Goal: Task Accomplishment & Management: Complete application form

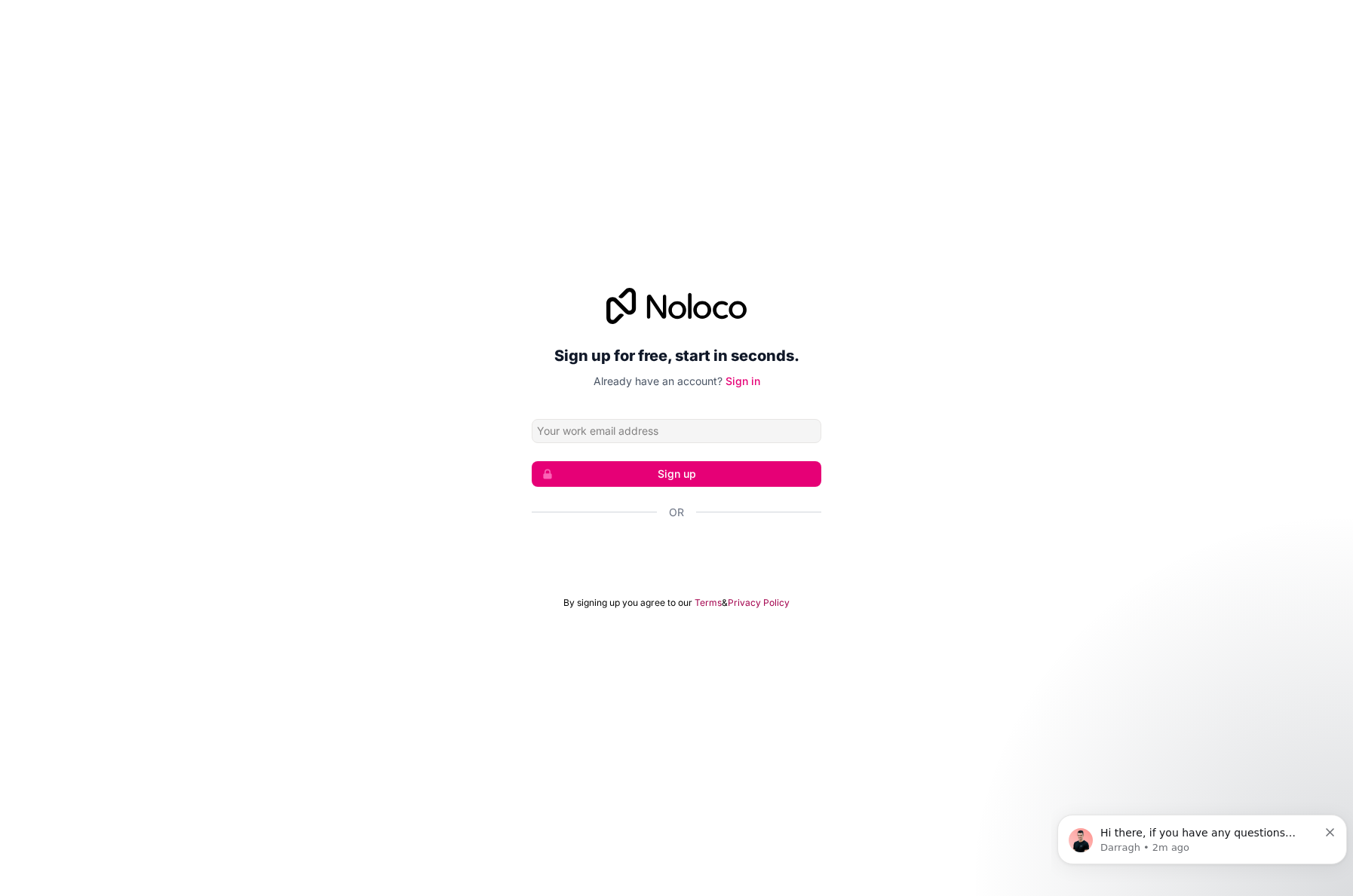
drag, startPoint x: 606, startPoint y: 430, endPoint x: 591, endPoint y: 430, distance: 15.0
click at [593, 430] on input "Email address" at bounding box center [677, 431] width 290 height 24
type input "[PERSON_NAME][EMAIL_ADDRESS][DOMAIN_NAME]"
click at [677, 471] on button "Sign up" at bounding box center [677, 474] width 290 height 26
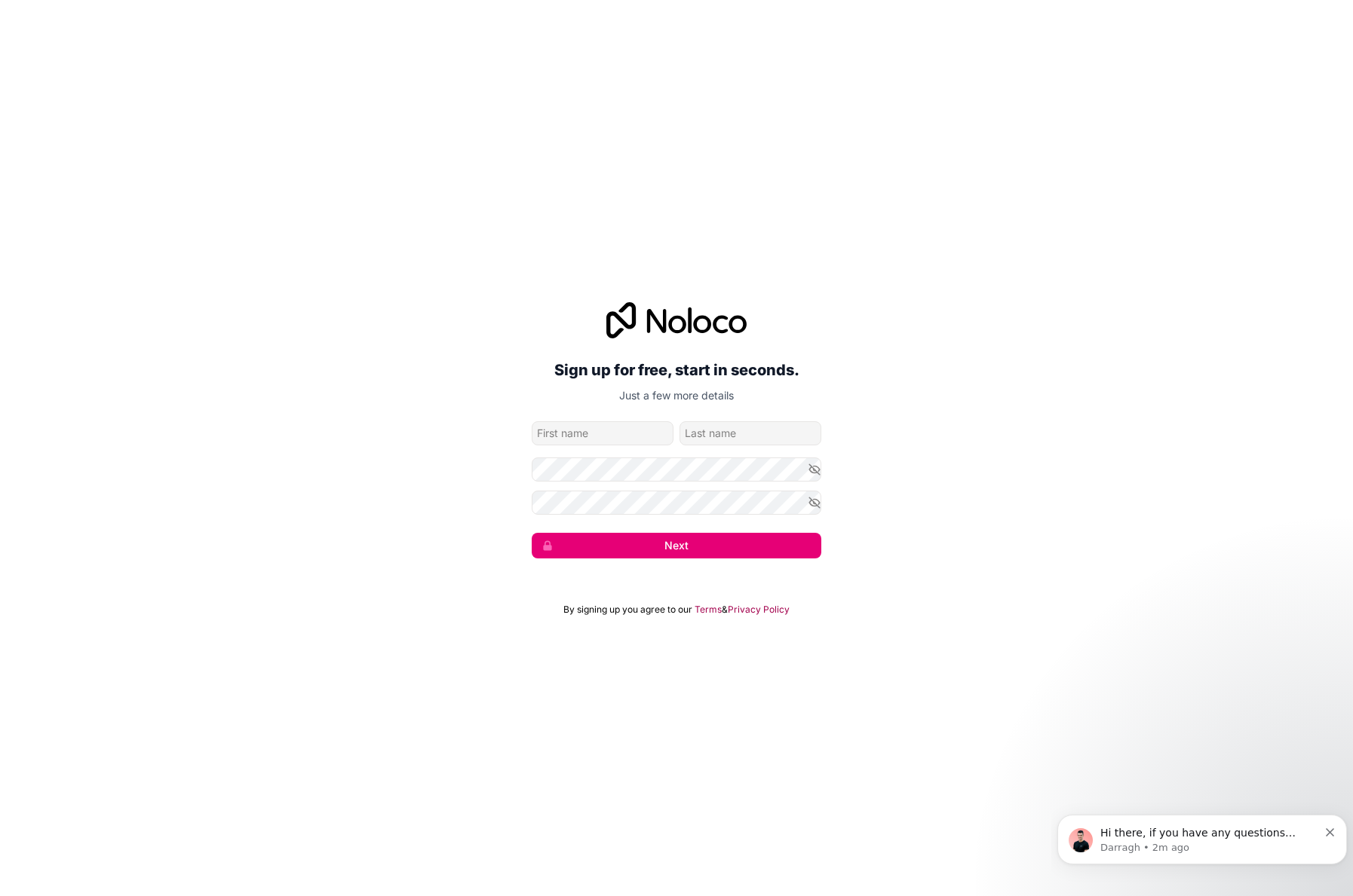
click at [590, 436] on input "given-name" at bounding box center [603, 433] width 142 height 24
type input "[PERSON_NAME]"
click at [661, 549] on button "Next" at bounding box center [677, 545] width 290 height 26
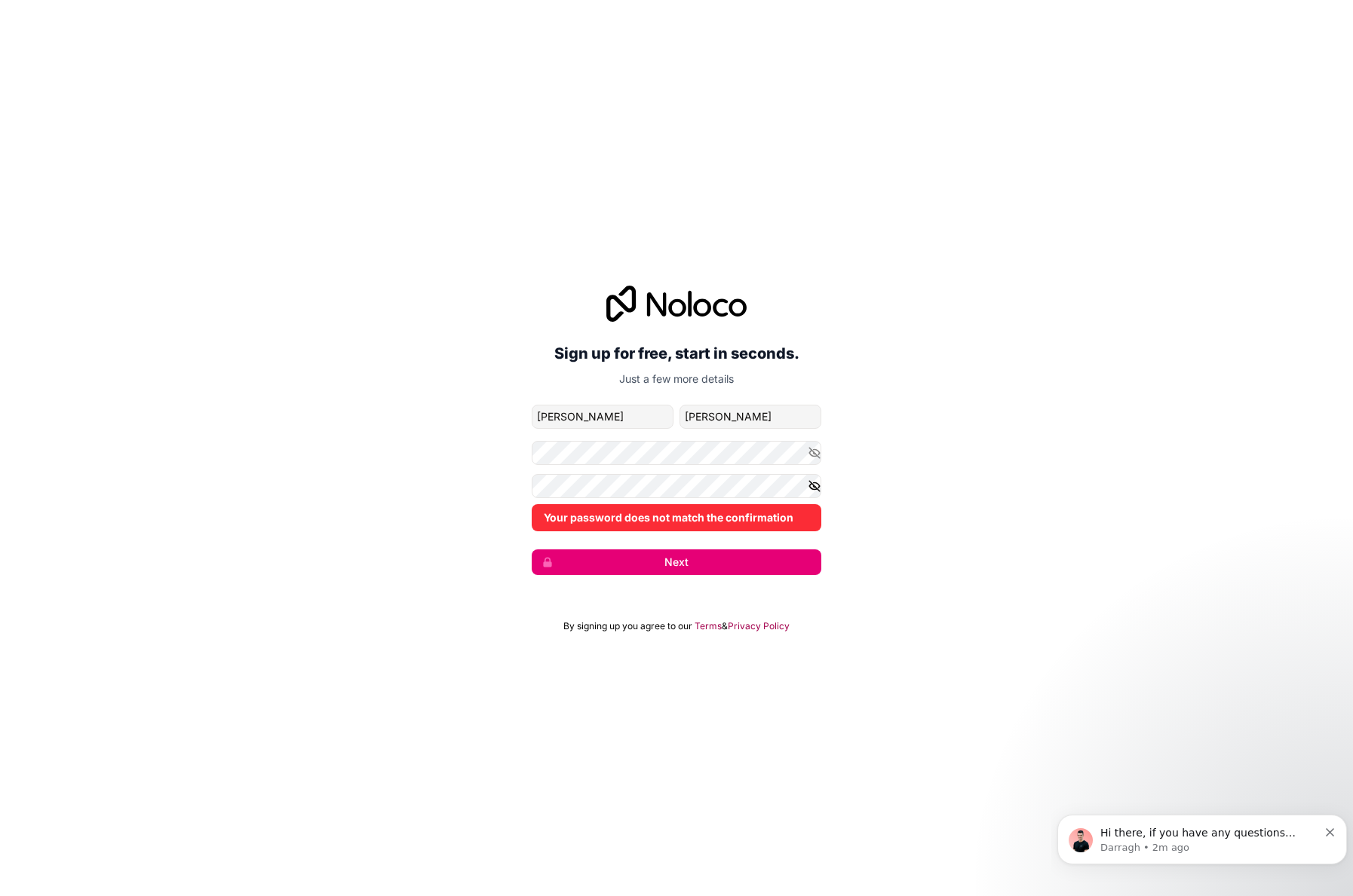
click at [815, 483] on icon "button" at bounding box center [814, 485] width 13 height 13
click at [811, 452] on icon "button" at bounding box center [814, 452] width 13 height 13
click at [529, 452] on div "Sign up for free, start in seconds. Just a few more details [PERSON_NAME][EMAIL…" at bounding box center [676, 430] width 1353 height 332
drag, startPoint x: 1038, startPoint y: 437, endPoint x: 1020, endPoint y: 448, distance: 21.1
click at [1040, 437] on div "Sign up for free, start in seconds. Just a few more details [PERSON_NAME][EMAIL…" at bounding box center [676, 430] width 1353 height 332
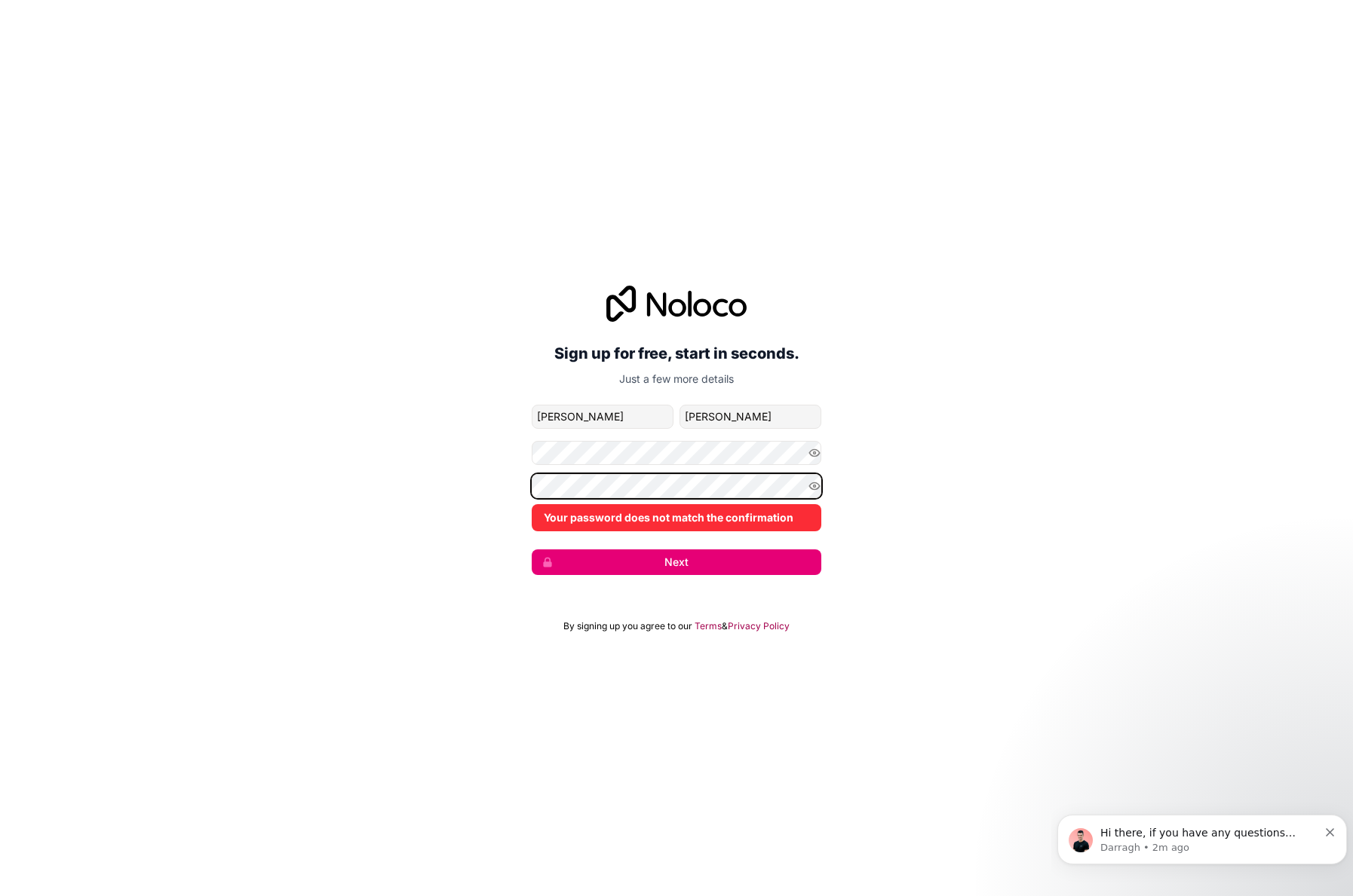
click at [510, 486] on div "Sign up for free, start in seconds. Just a few more details [PERSON_NAME][EMAIL…" at bounding box center [676, 430] width 1353 height 332
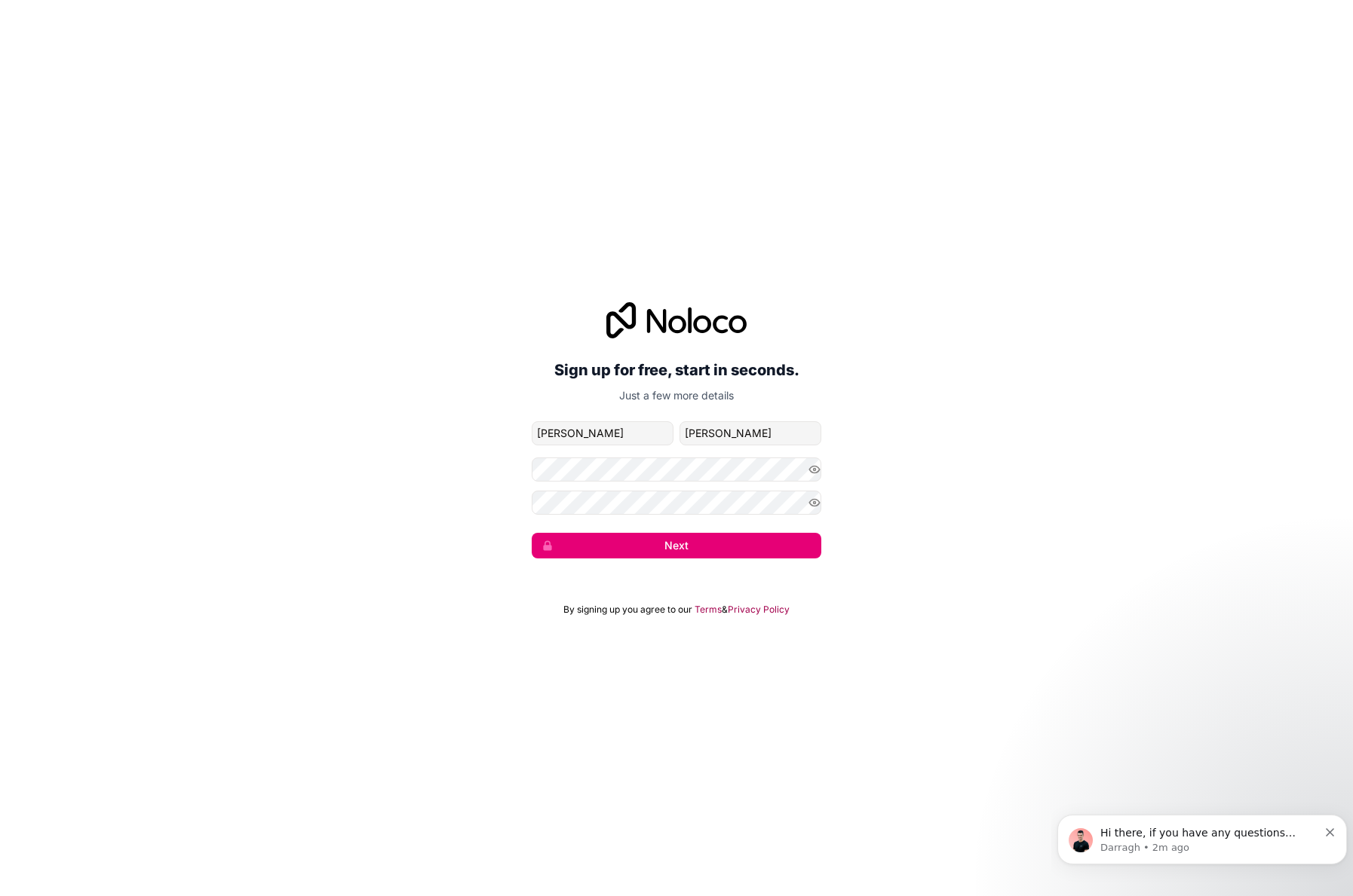
click at [697, 540] on button "Next" at bounding box center [677, 545] width 290 height 26
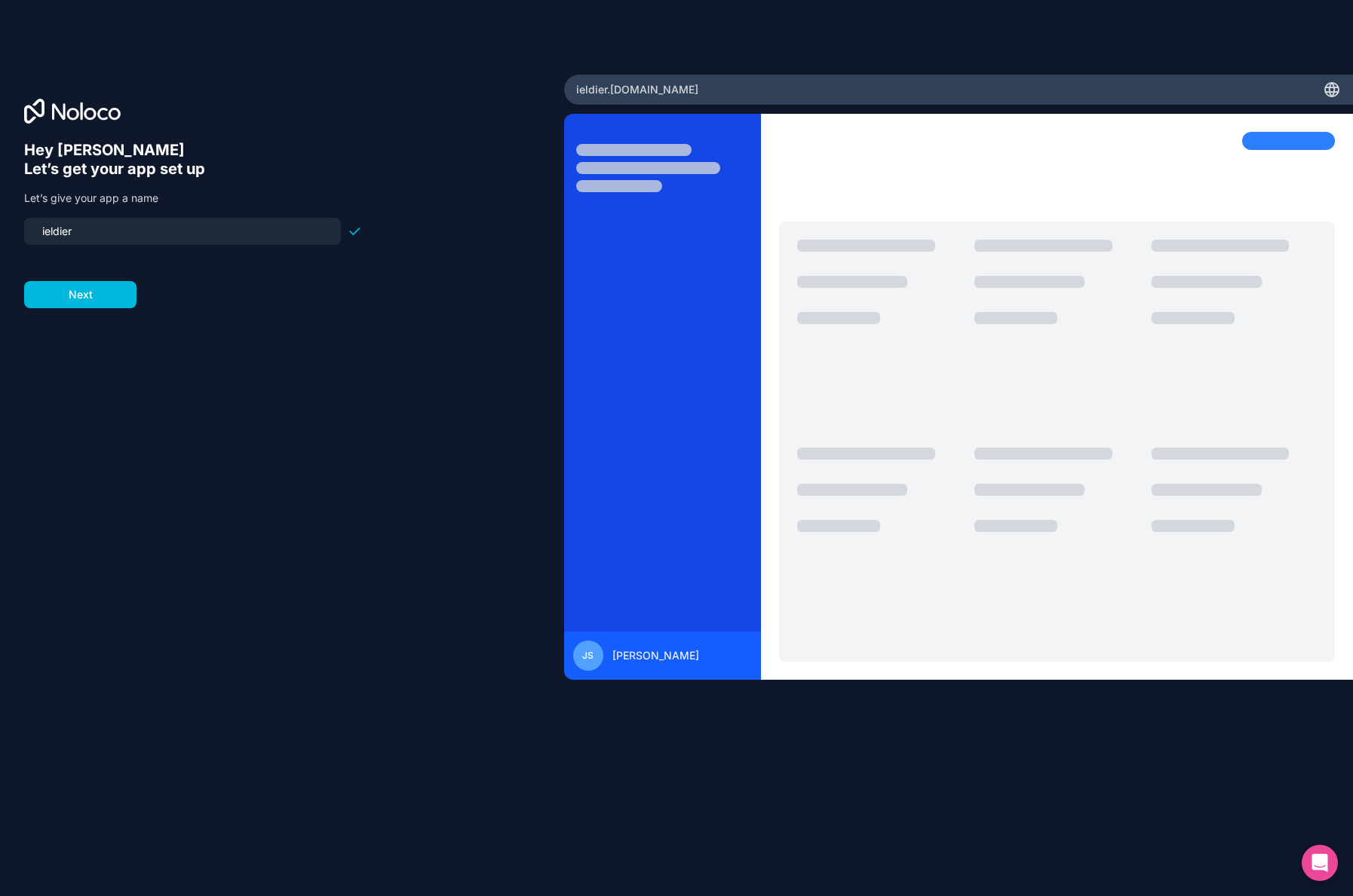
type input "yieldier"
click at [87, 297] on button "Next" at bounding box center [80, 294] width 113 height 27
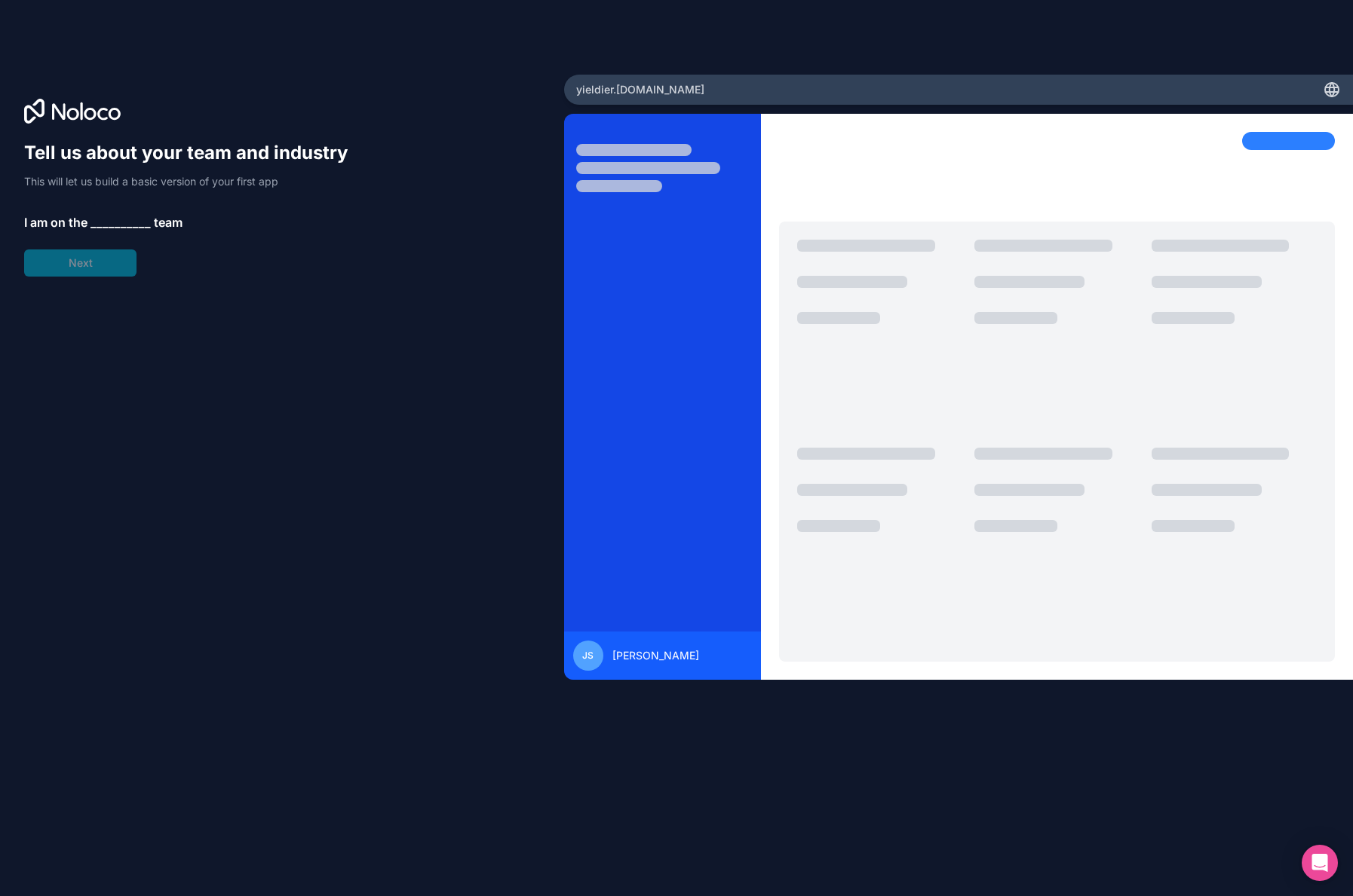
click at [115, 218] on span "__________" at bounding box center [120, 222] width 61 height 18
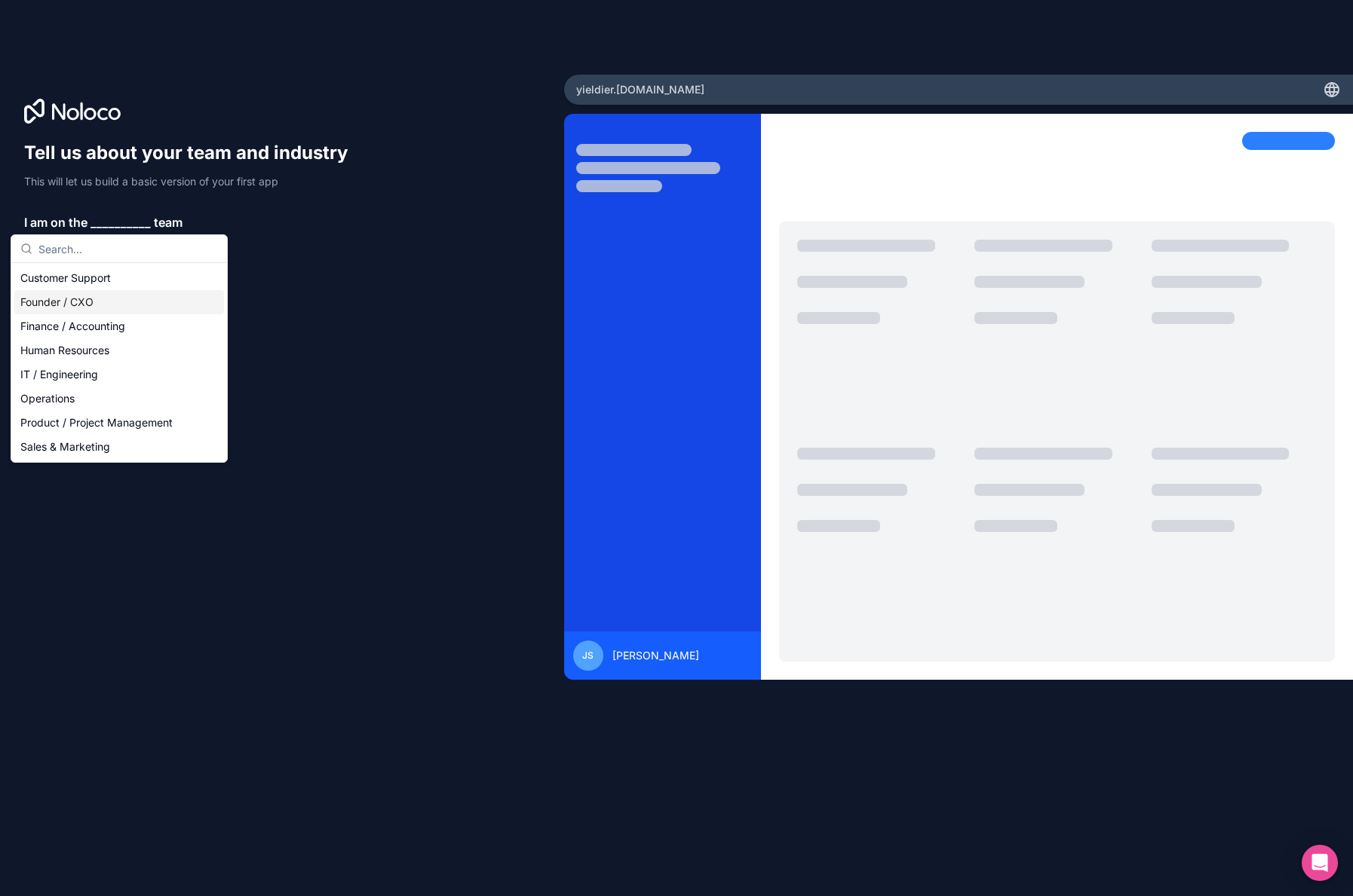
click at [102, 300] on div "Founder / CXO" at bounding box center [119, 302] width 209 height 24
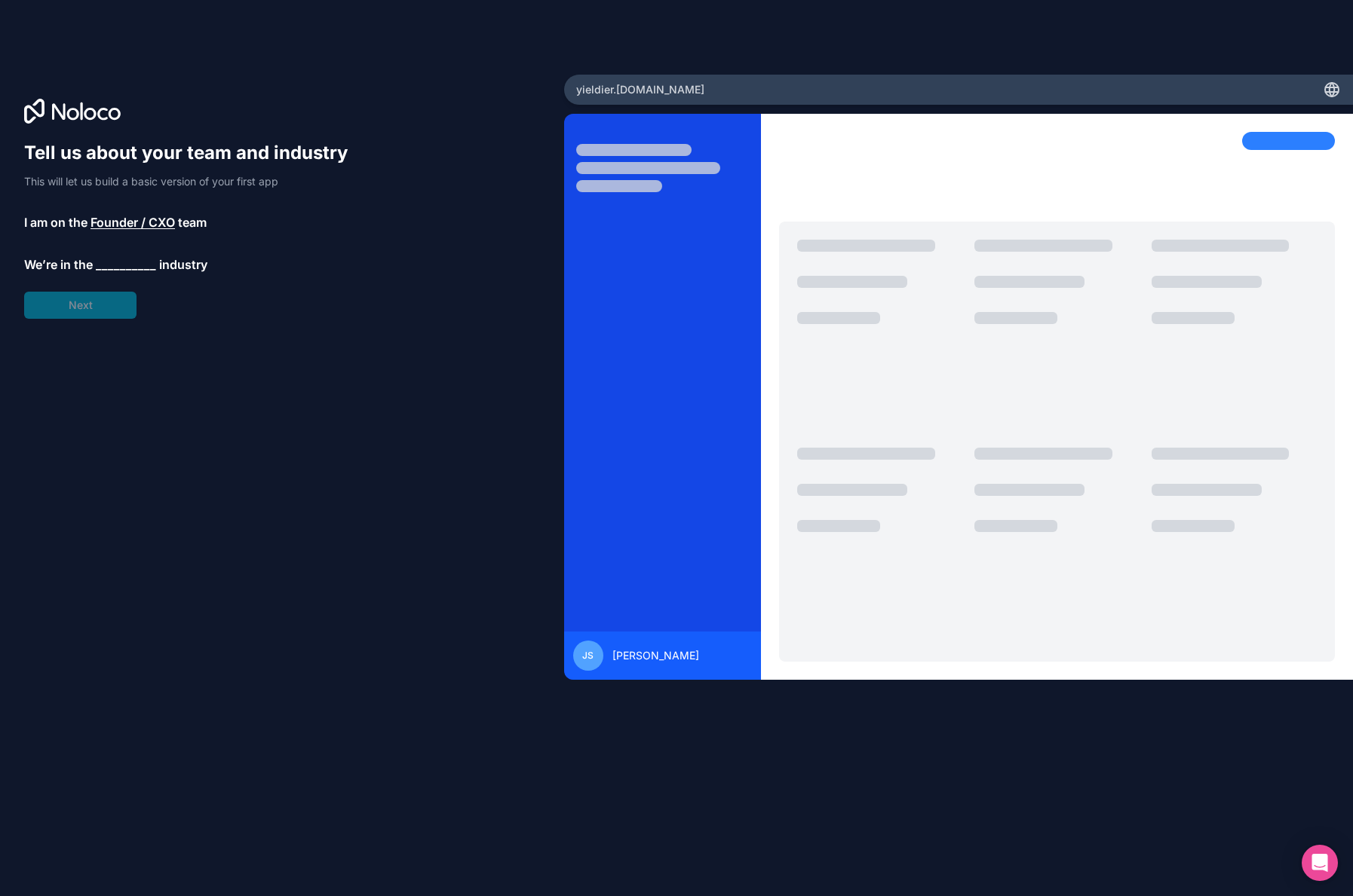
click at [113, 262] on span "__________" at bounding box center [126, 264] width 61 height 18
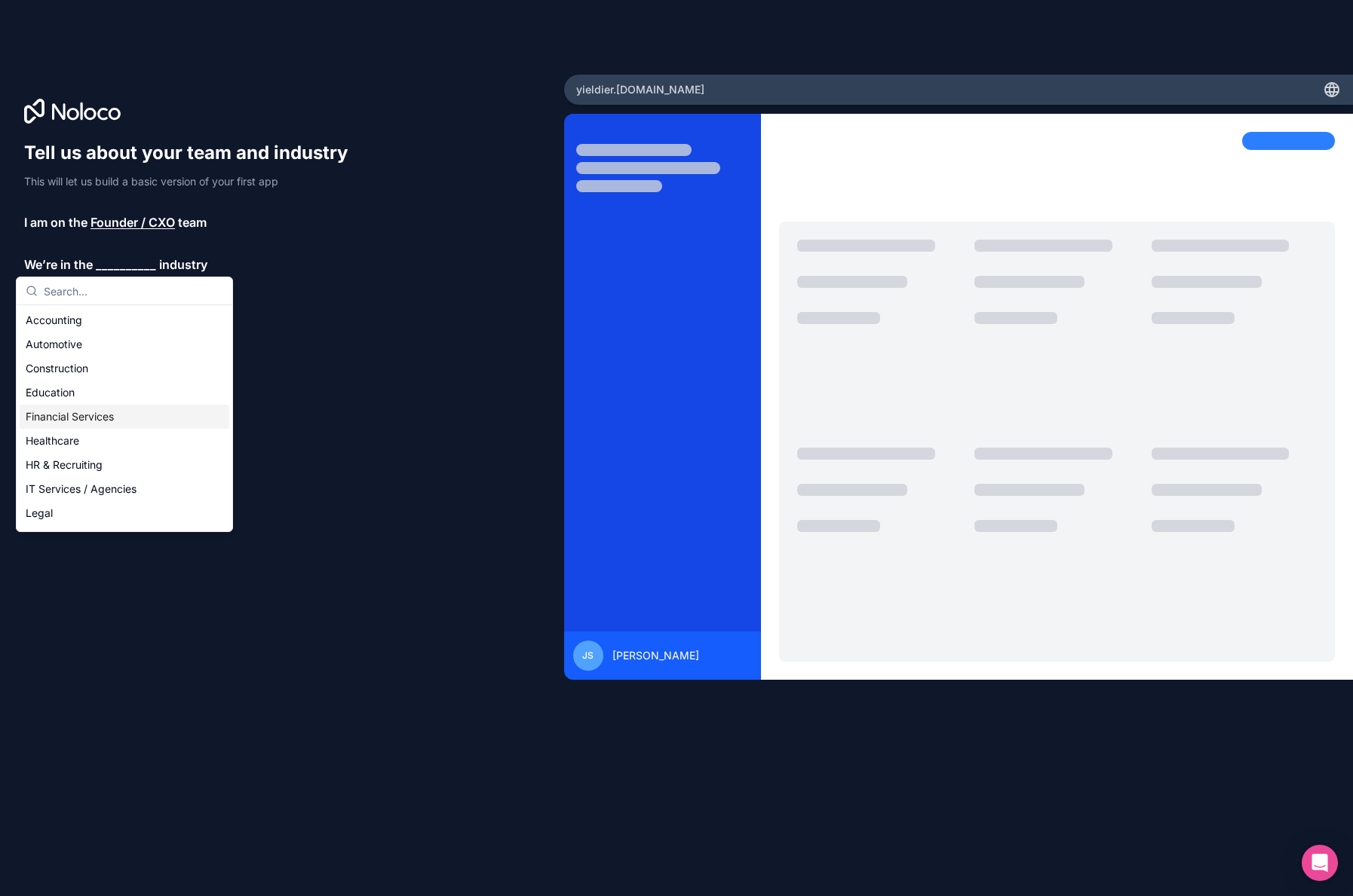
click at [84, 419] on div "Financial Services" at bounding box center [124, 417] width 209 height 24
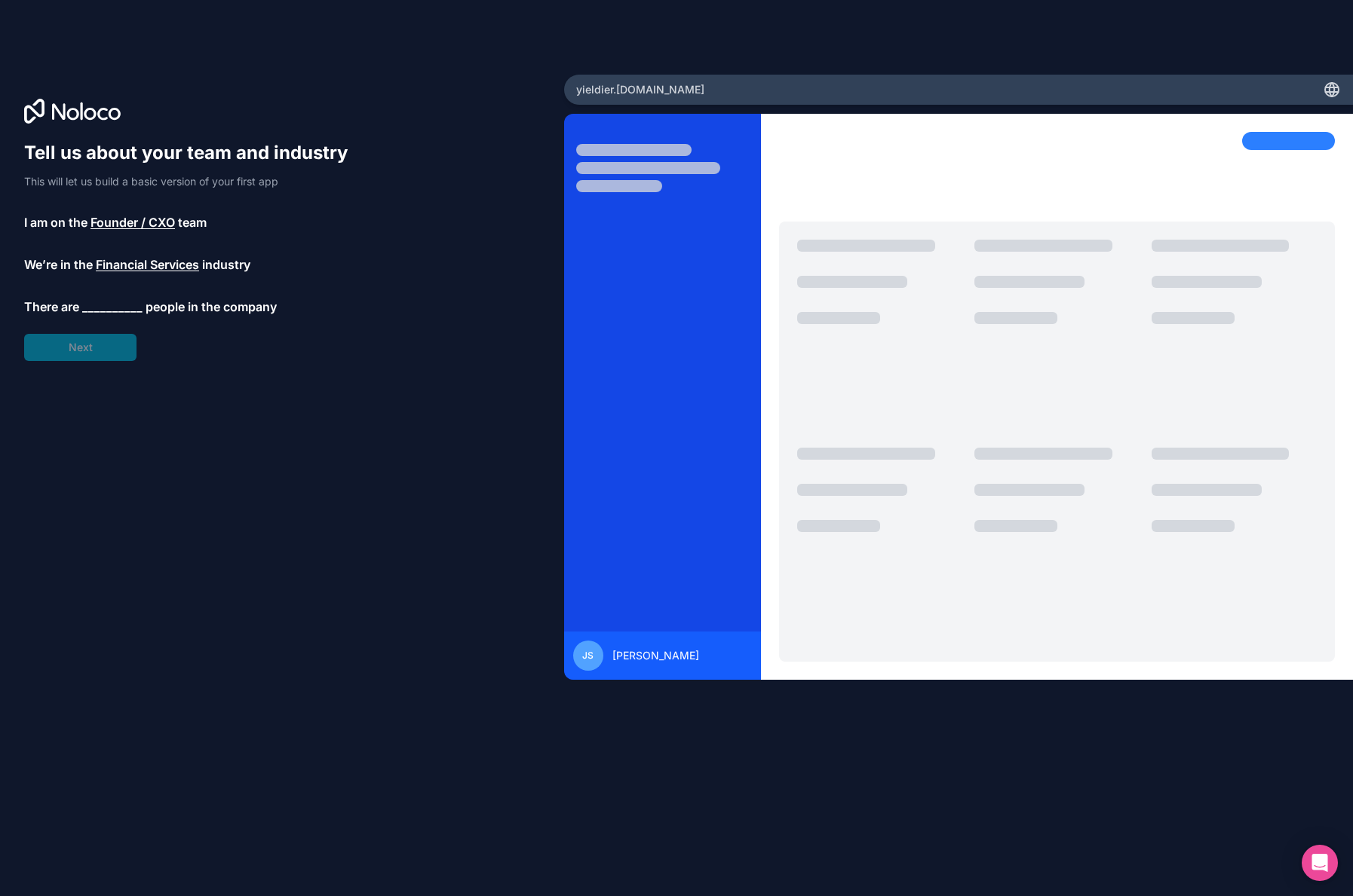
click at [100, 295] on div "Tell us about your team and industry This will let us build a basic version of …" at bounding box center [193, 251] width 338 height 220
click at [100, 307] on span "__________" at bounding box center [112, 306] width 61 height 18
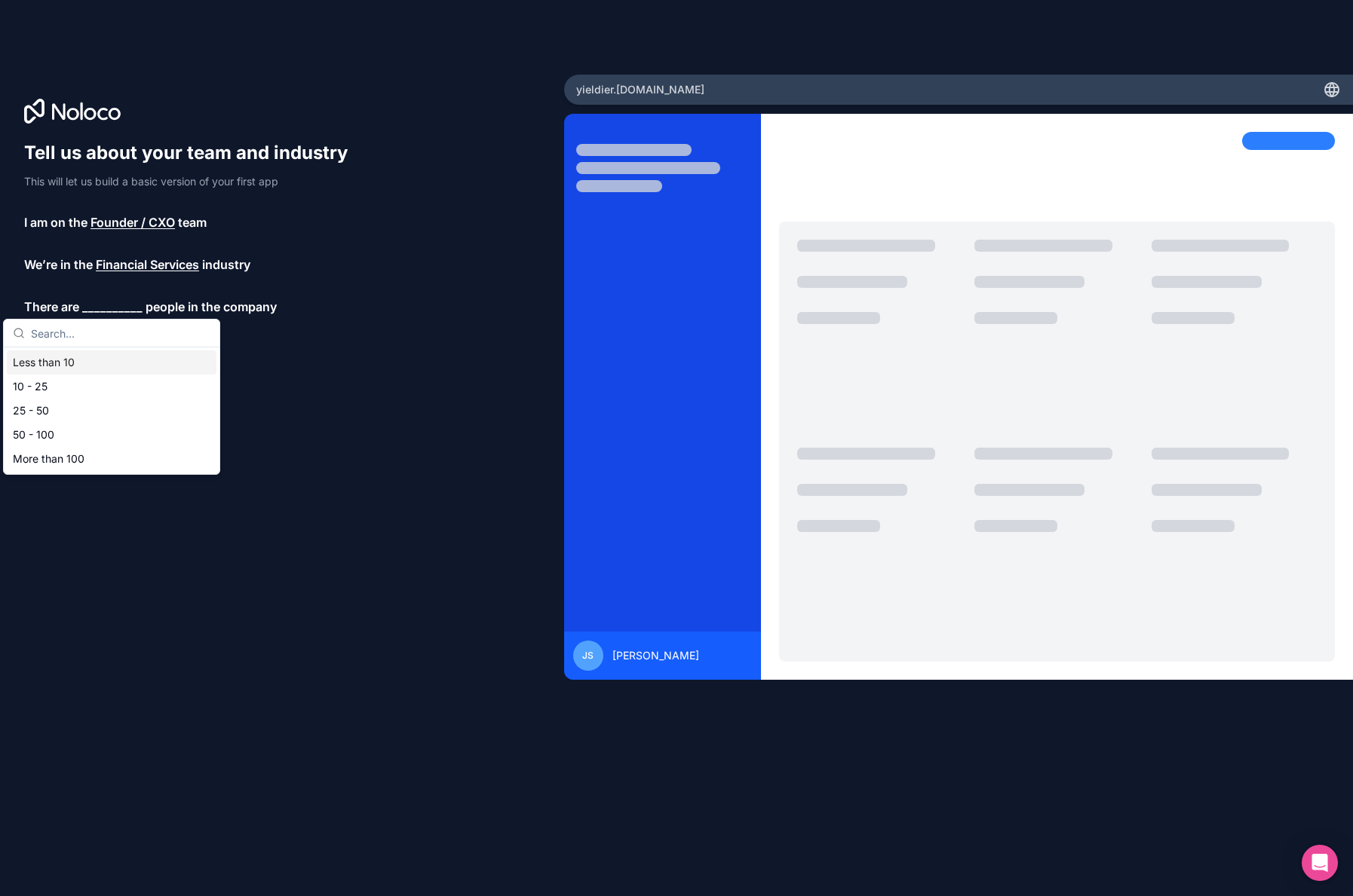
click at [79, 365] on div "Less than 10" at bounding box center [112, 363] width 209 height 24
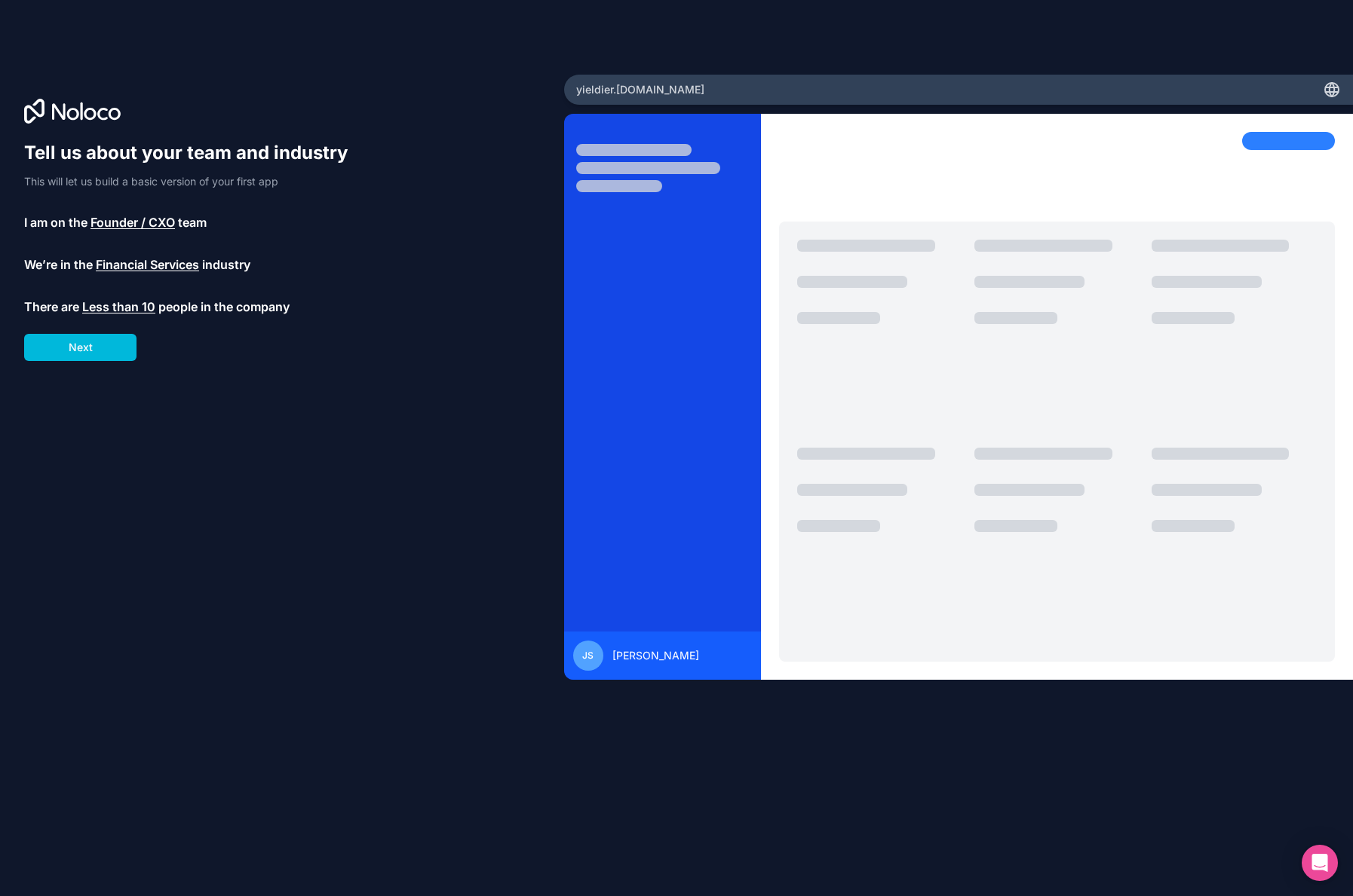
click at [91, 345] on button "Next" at bounding box center [80, 347] width 113 height 27
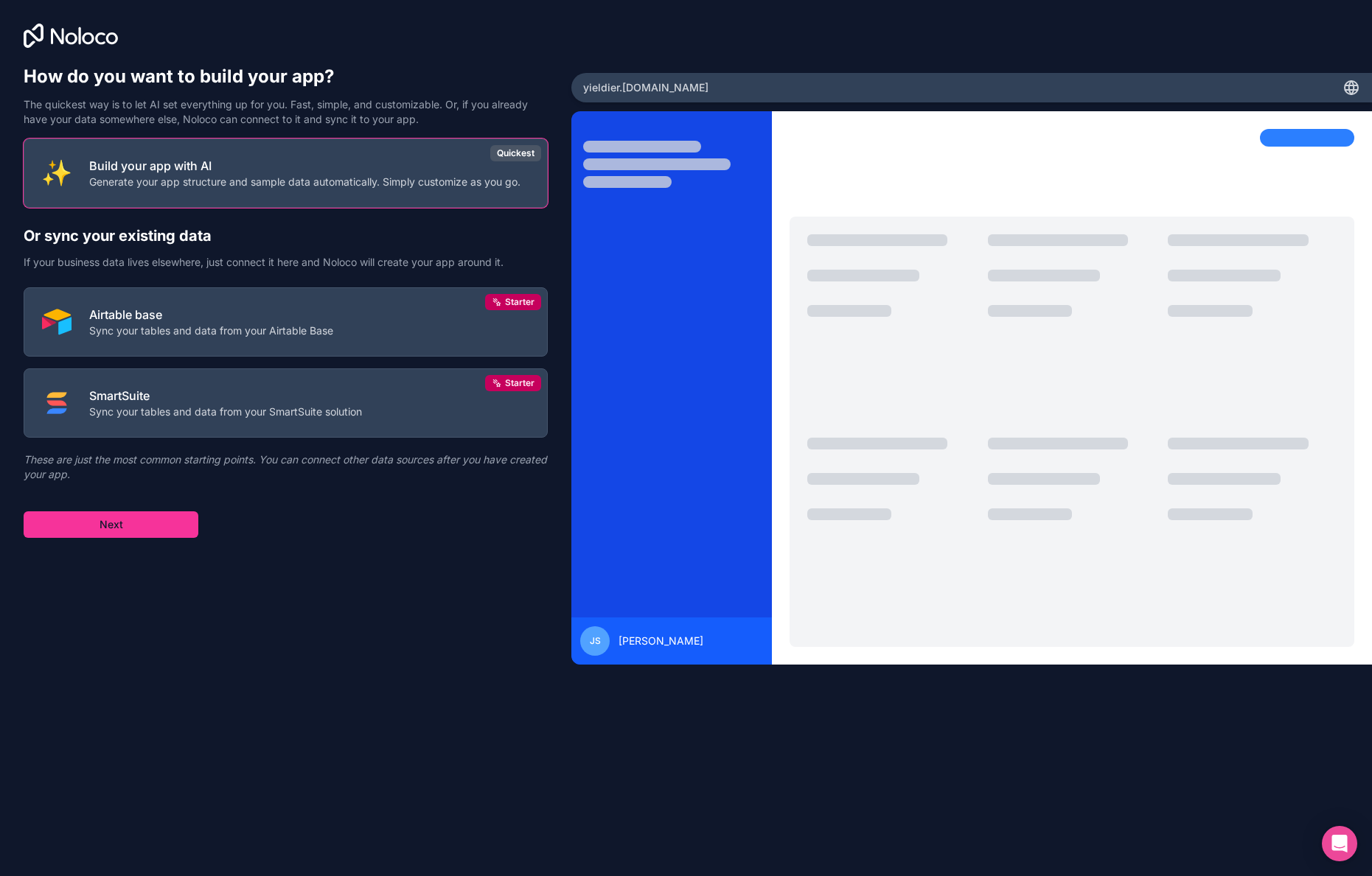
click at [225, 170] on p "Build your app with AI" at bounding box center [305, 165] width 432 height 18
click at [124, 527] on button "Next" at bounding box center [111, 525] width 175 height 26
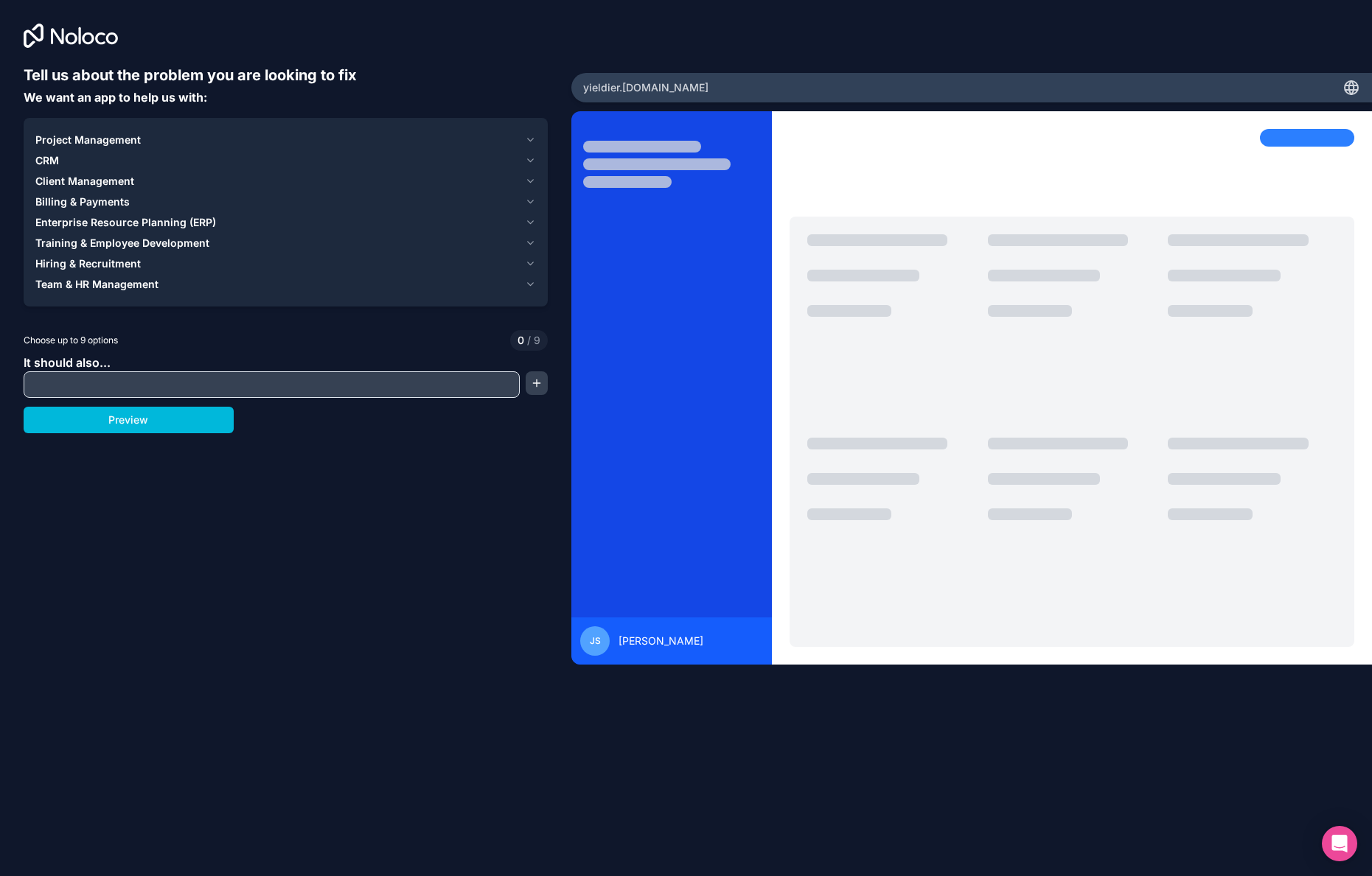
click at [530, 142] on icon "button" at bounding box center [530, 139] width 11 height 12
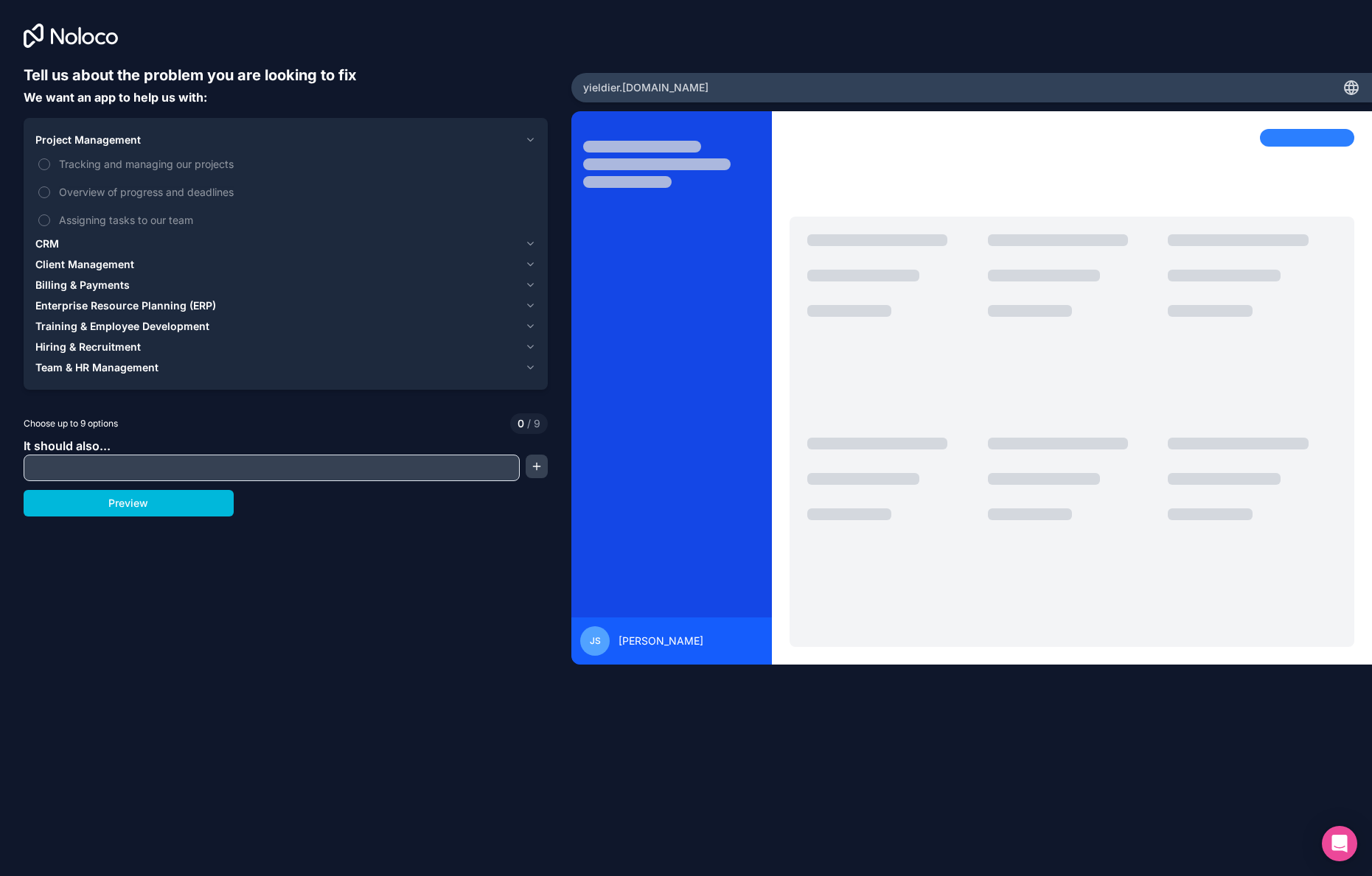
click at [532, 140] on icon "button" at bounding box center [531, 140] width 6 height 3
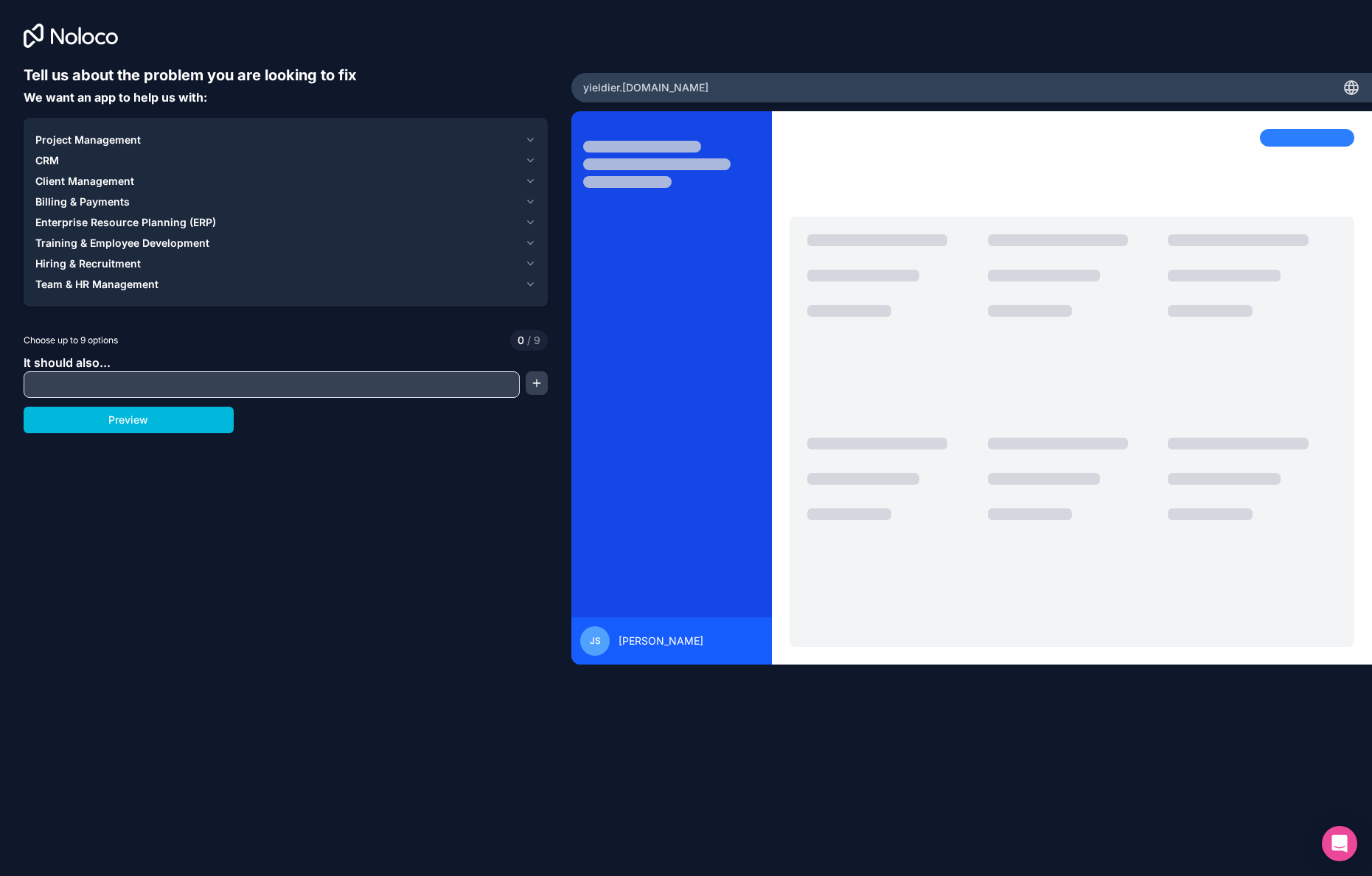
click at [531, 379] on button "button" at bounding box center [536, 383] width 22 height 24
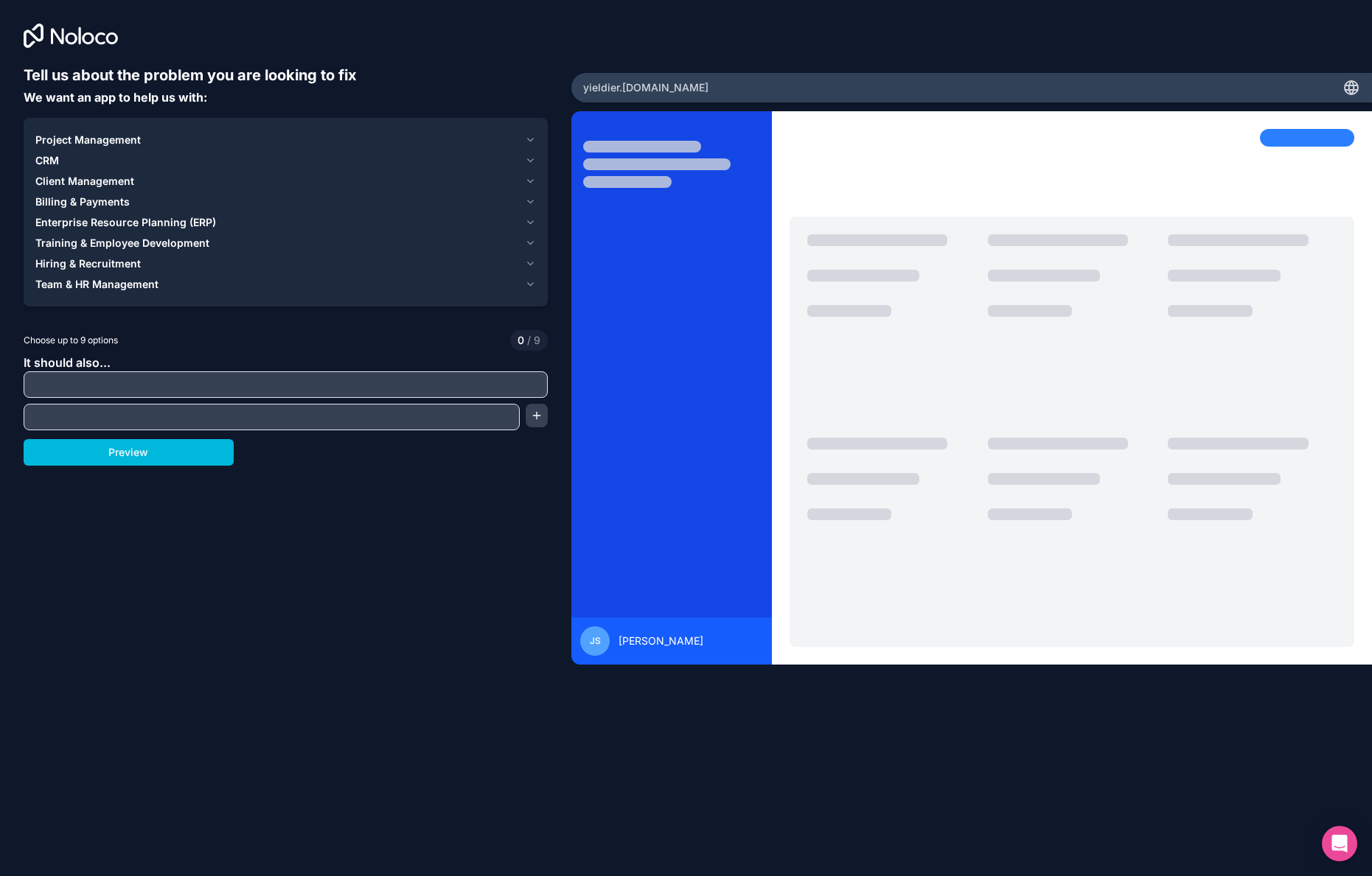
click at [75, 382] on input "text" at bounding box center [285, 385] width 517 height 21
type input "Big datatables"
type input "S"
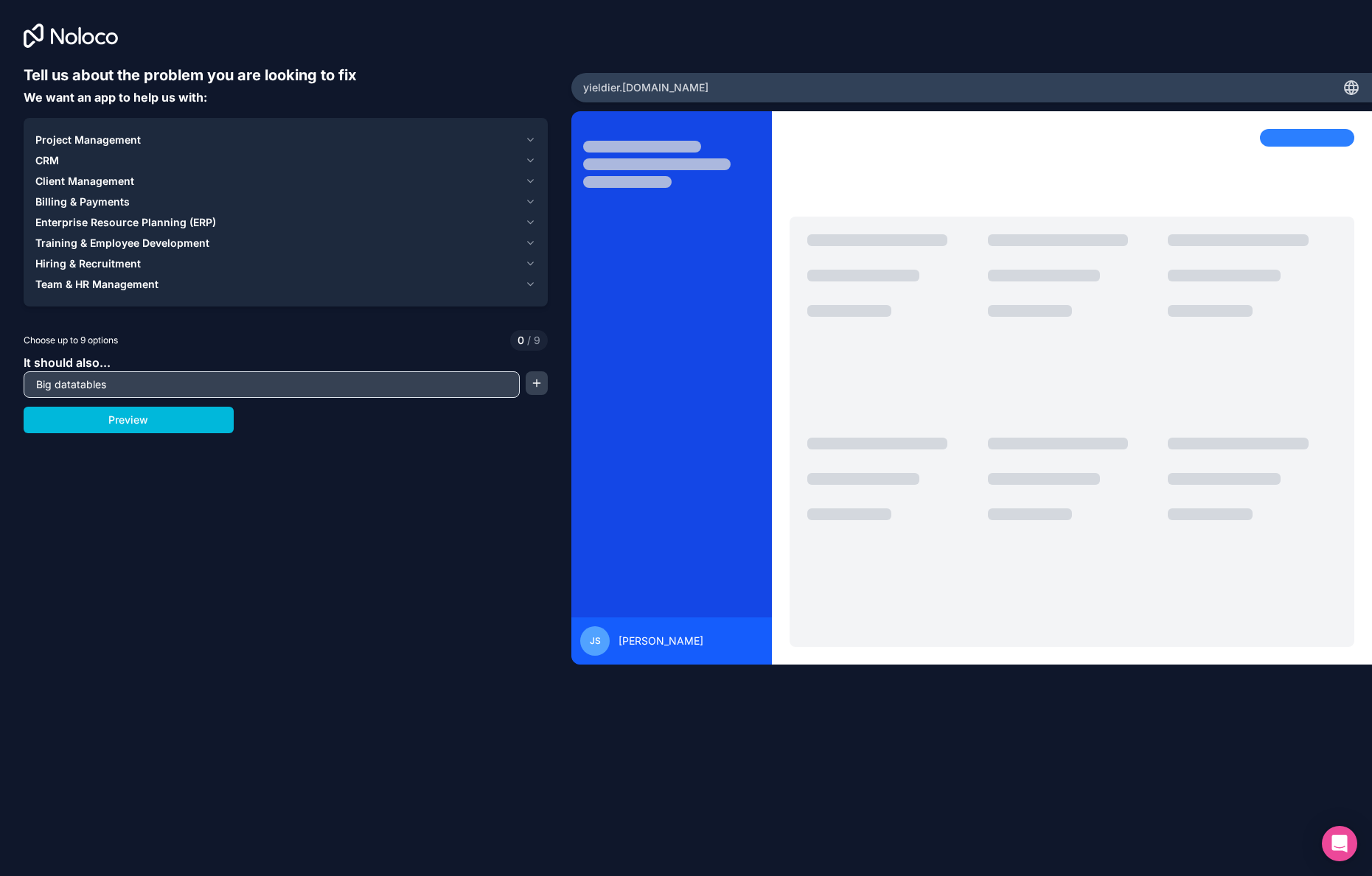
click at [541, 382] on button "button" at bounding box center [536, 383] width 22 height 24
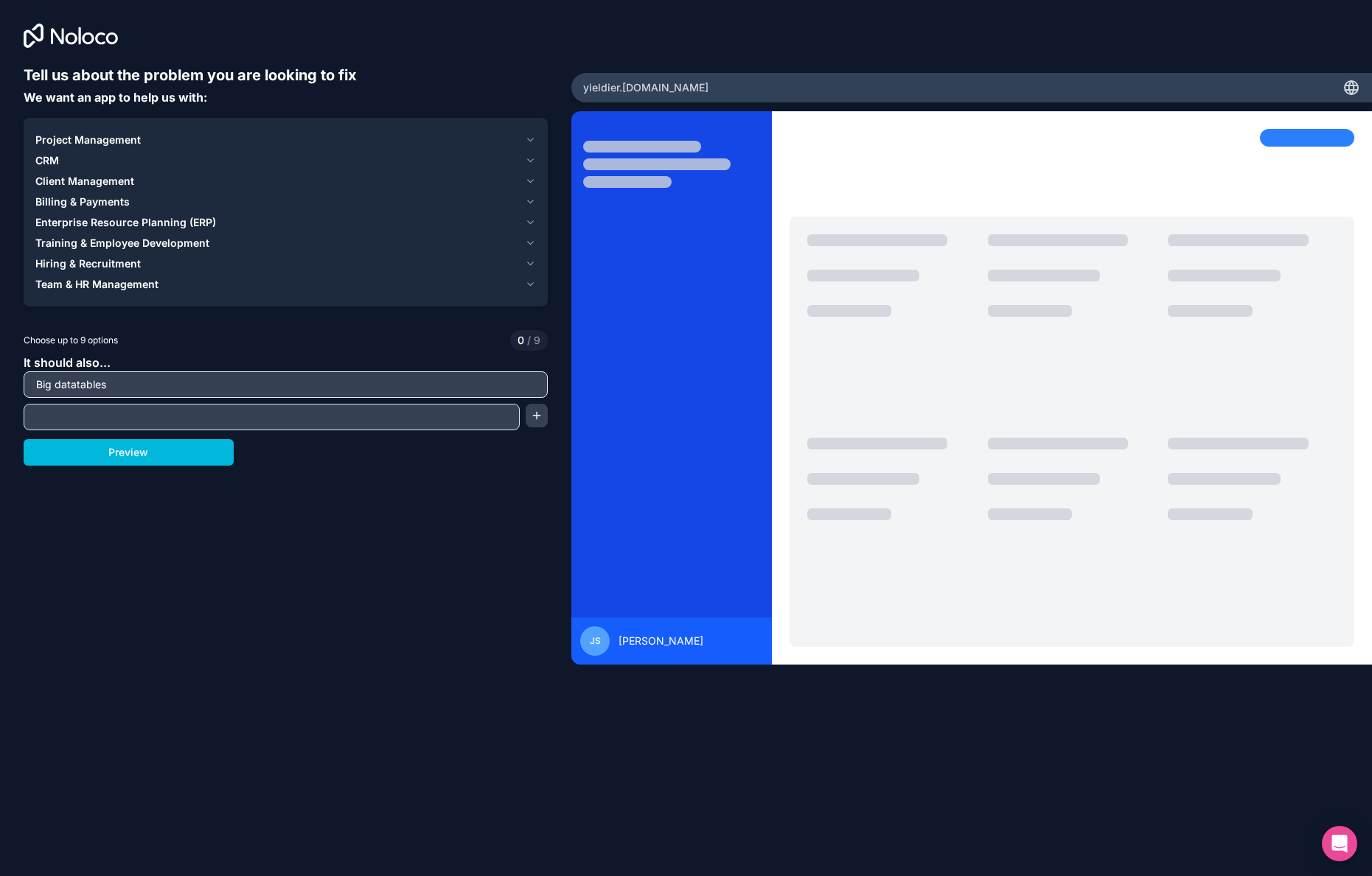
click at [210, 415] on input "text" at bounding box center [271, 417] width 489 height 21
type input "Each row in the data table opens to a detail page"
click at [538, 411] on button "button" at bounding box center [536, 415] width 22 height 24
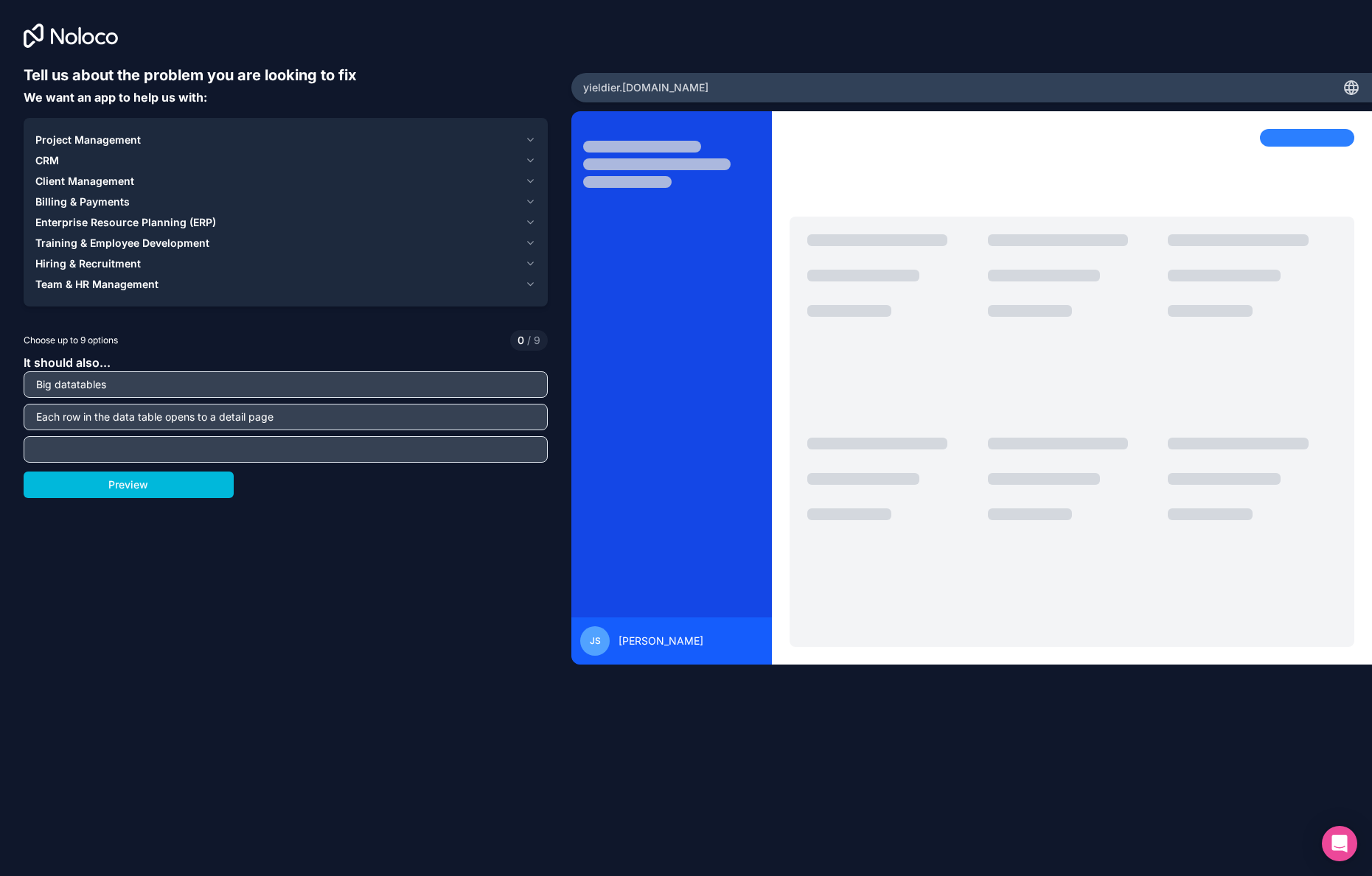
click at [230, 449] on input "text" at bounding box center [285, 449] width 517 height 21
type input "Long form text page"
click at [146, 488] on button "Preview" at bounding box center [129, 485] width 210 height 26
click at [534, 141] on icon "button" at bounding box center [530, 139] width 11 height 12
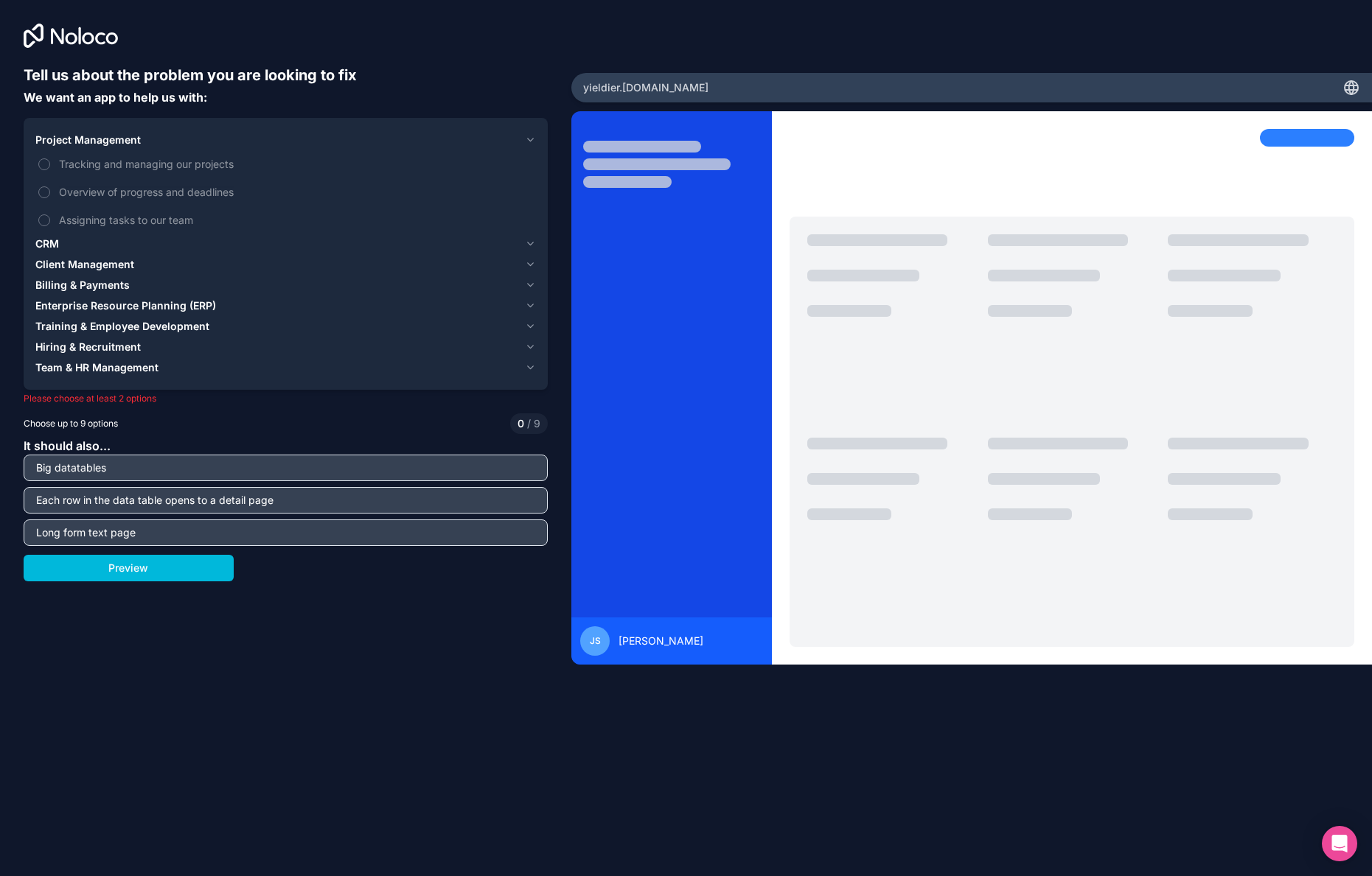
click at [529, 138] on icon "button" at bounding box center [530, 139] width 11 height 12
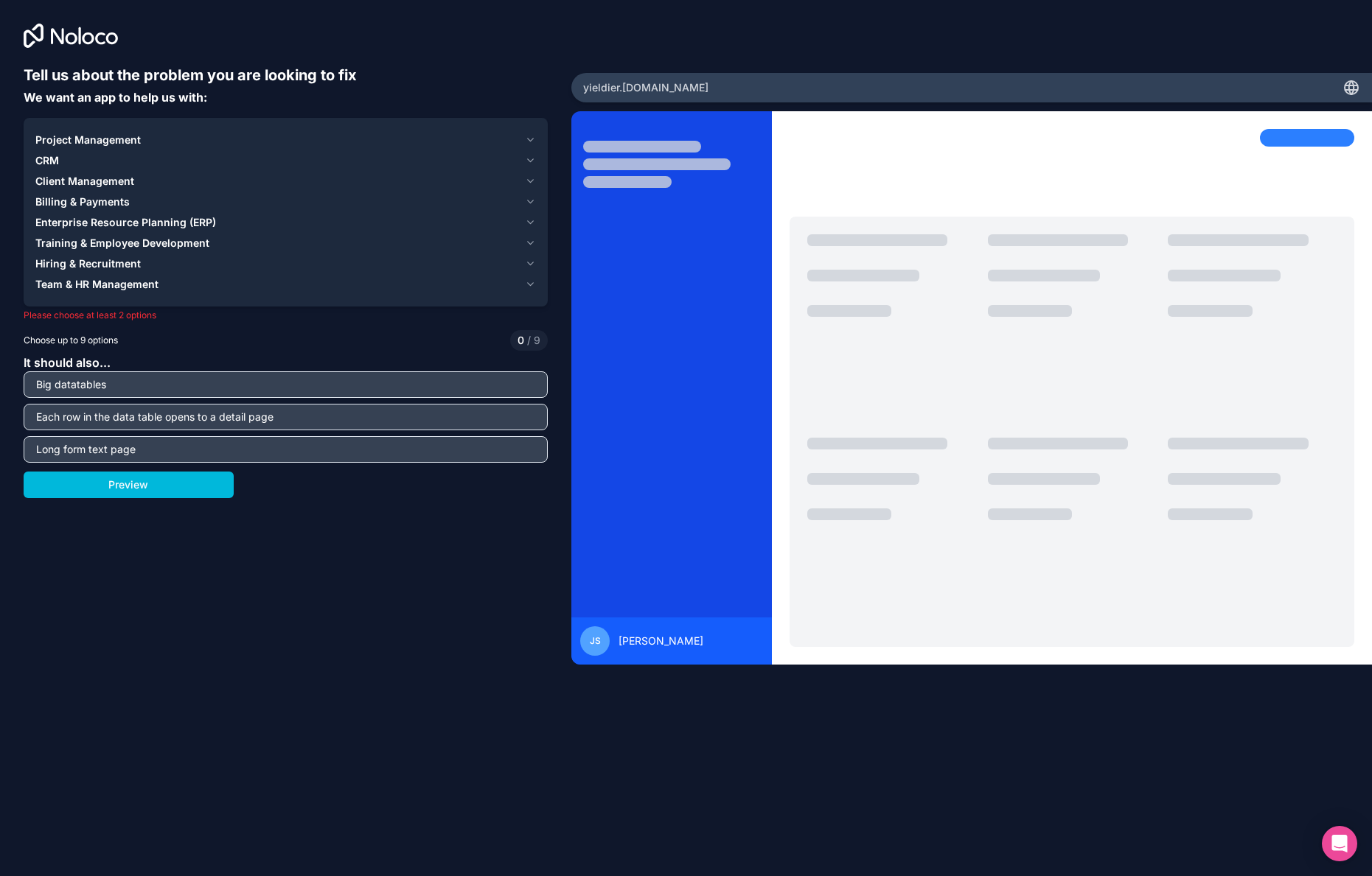
click at [528, 162] on icon "button" at bounding box center [530, 160] width 11 height 12
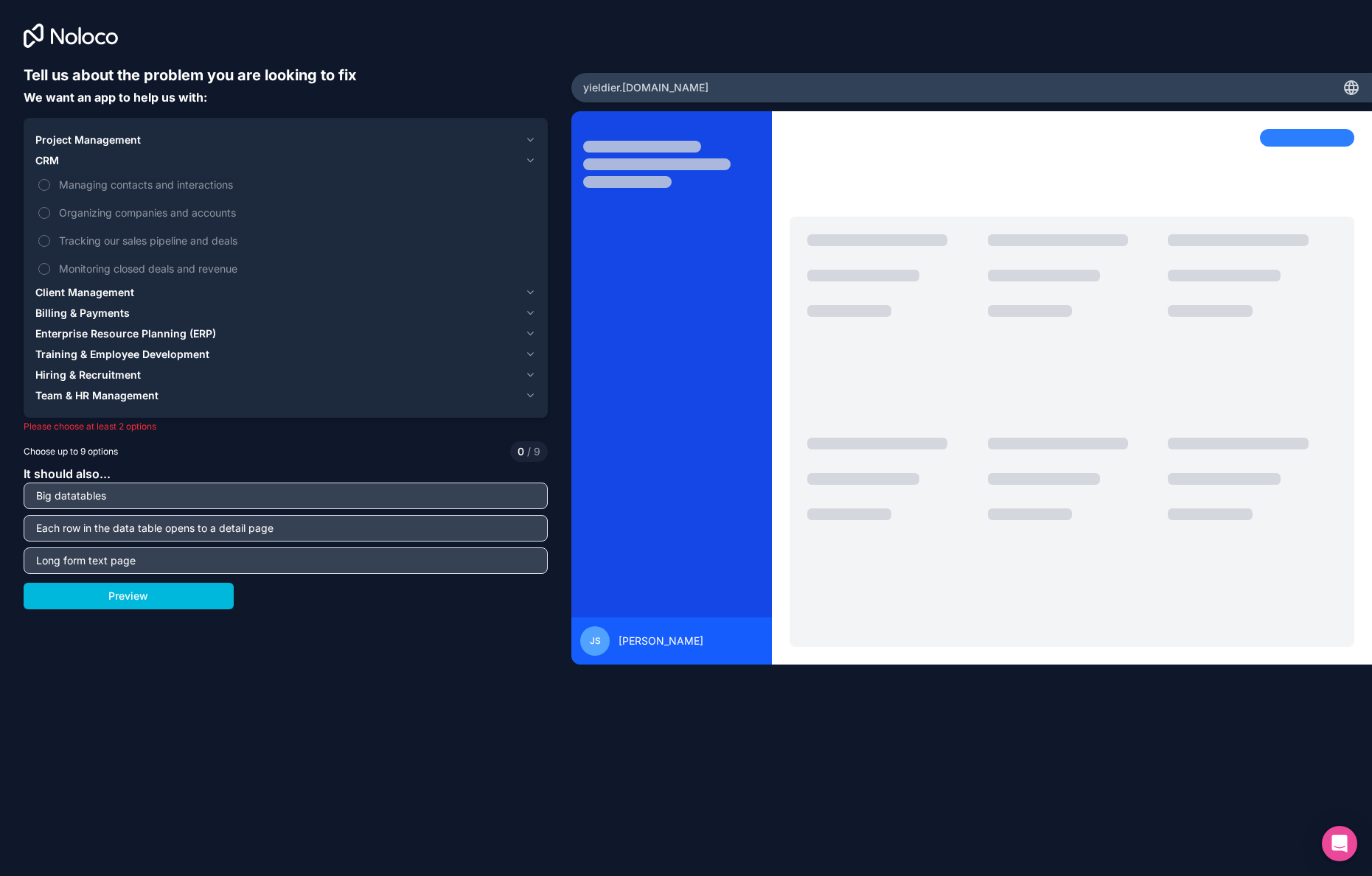
click at [528, 162] on icon "button" at bounding box center [530, 160] width 11 height 12
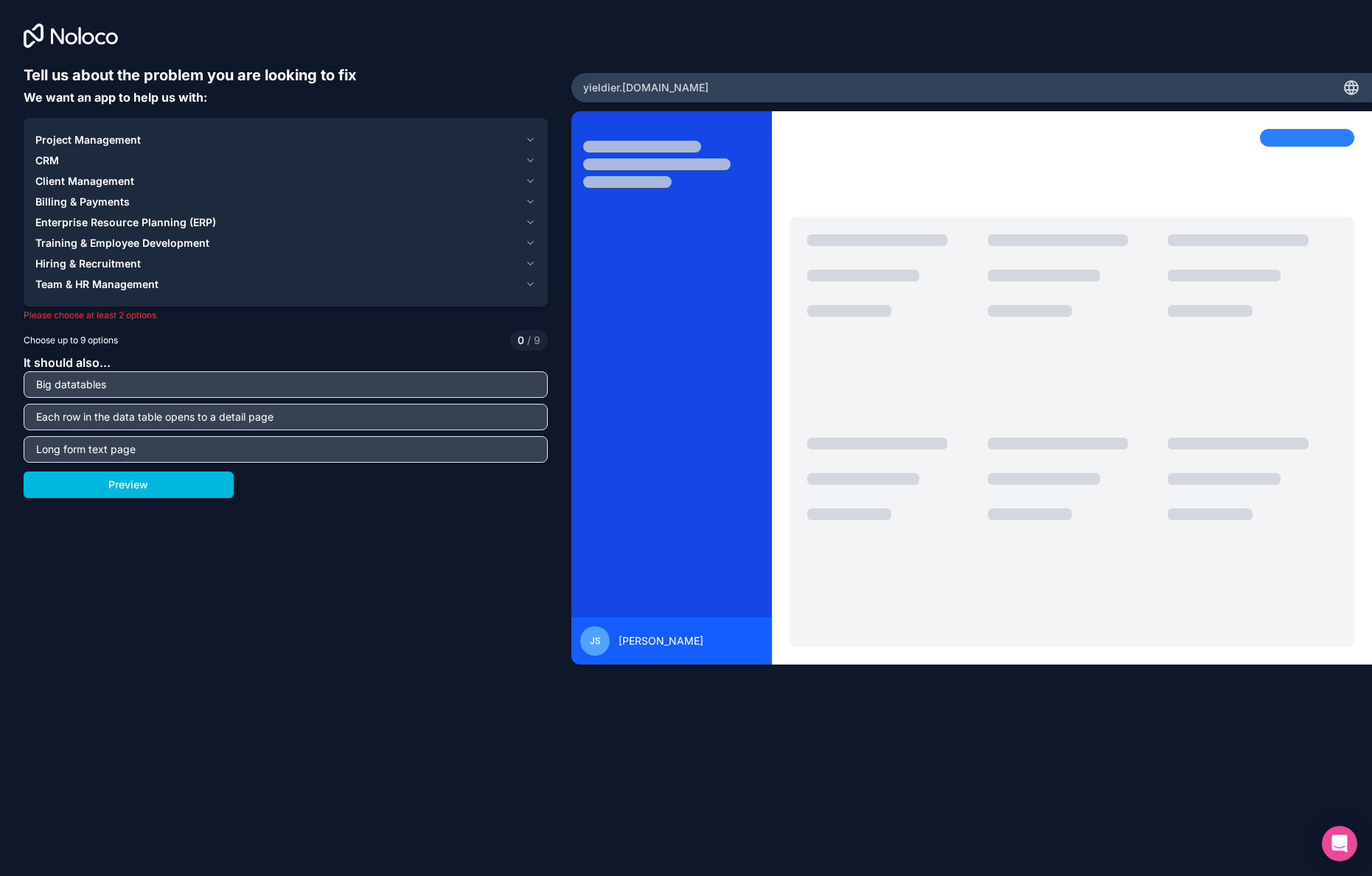
click at [529, 181] on icon "button" at bounding box center [530, 181] width 11 height 12
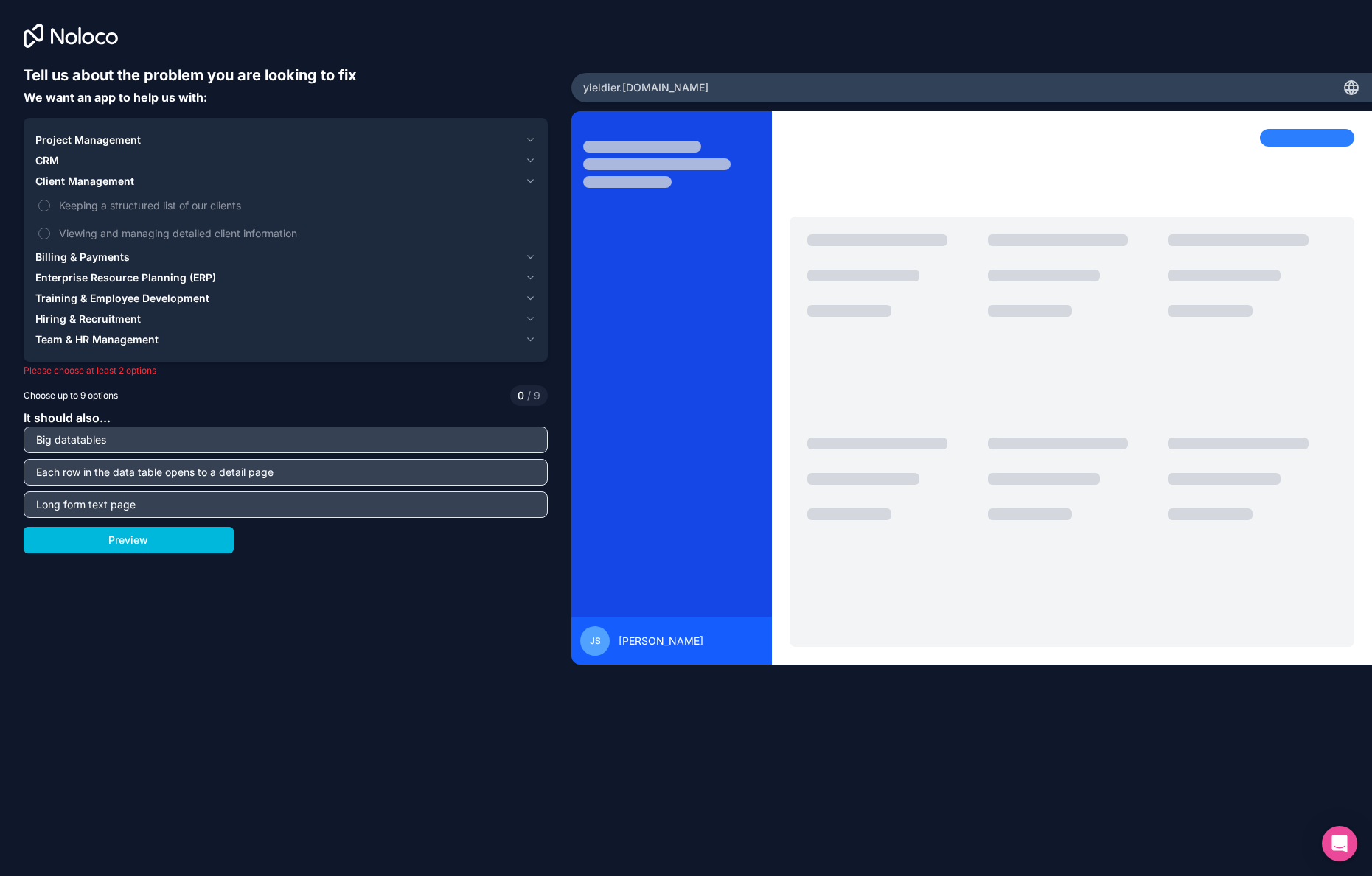
click at [115, 201] on span "Keeping a structured list of our clients" at bounding box center [296, 205] width 474 height 15
click at [50, 201] on button "Keeping a structured list of our clients" at bounding box center [44, 205] width 12 height 12
click at [530, 182] on icon "button" at bounding box center [530, 181] width 11 height 12
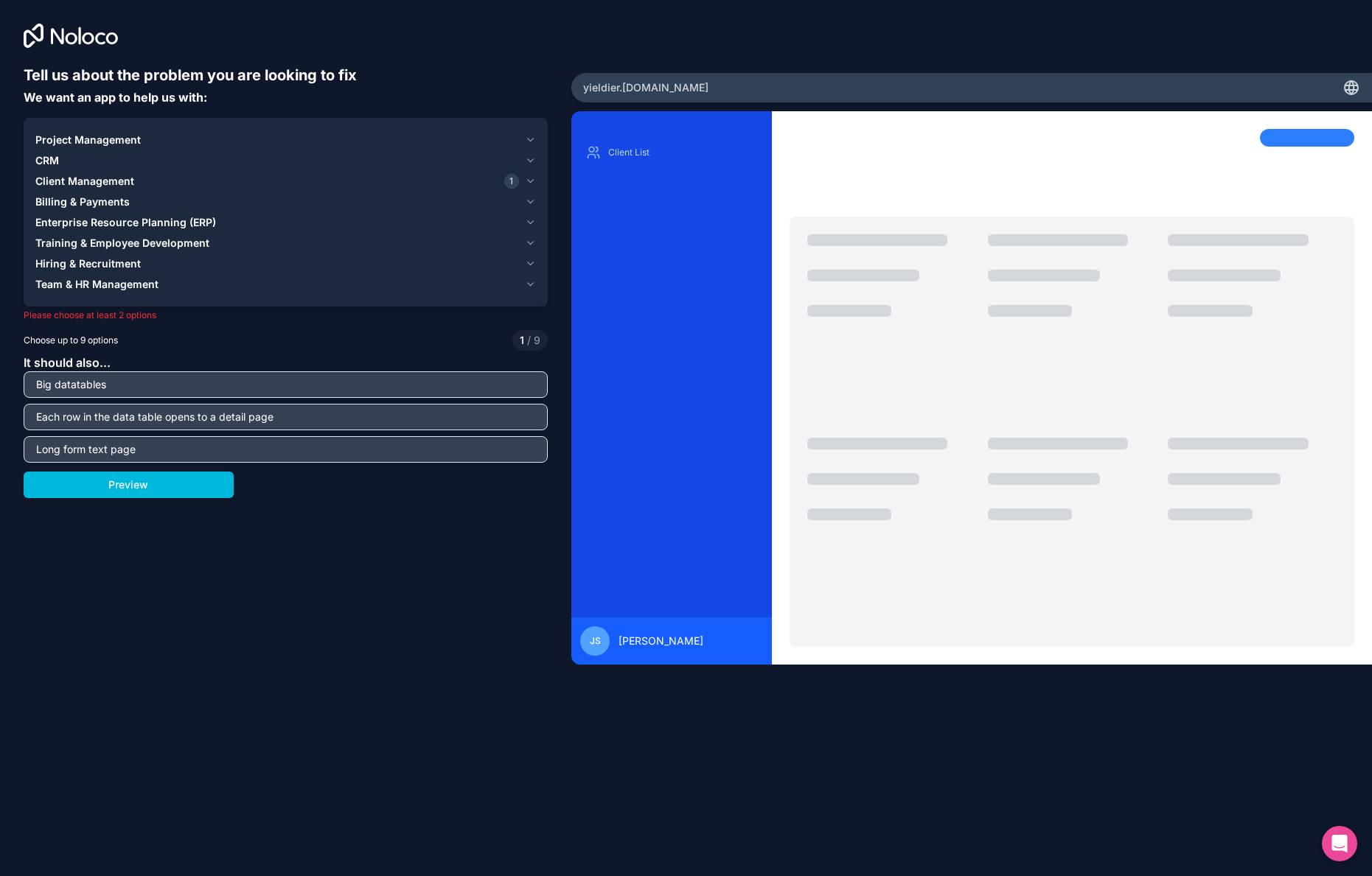
click at [532, 202] on icon "button" at bounding box center [530, 202] width 11 height 12
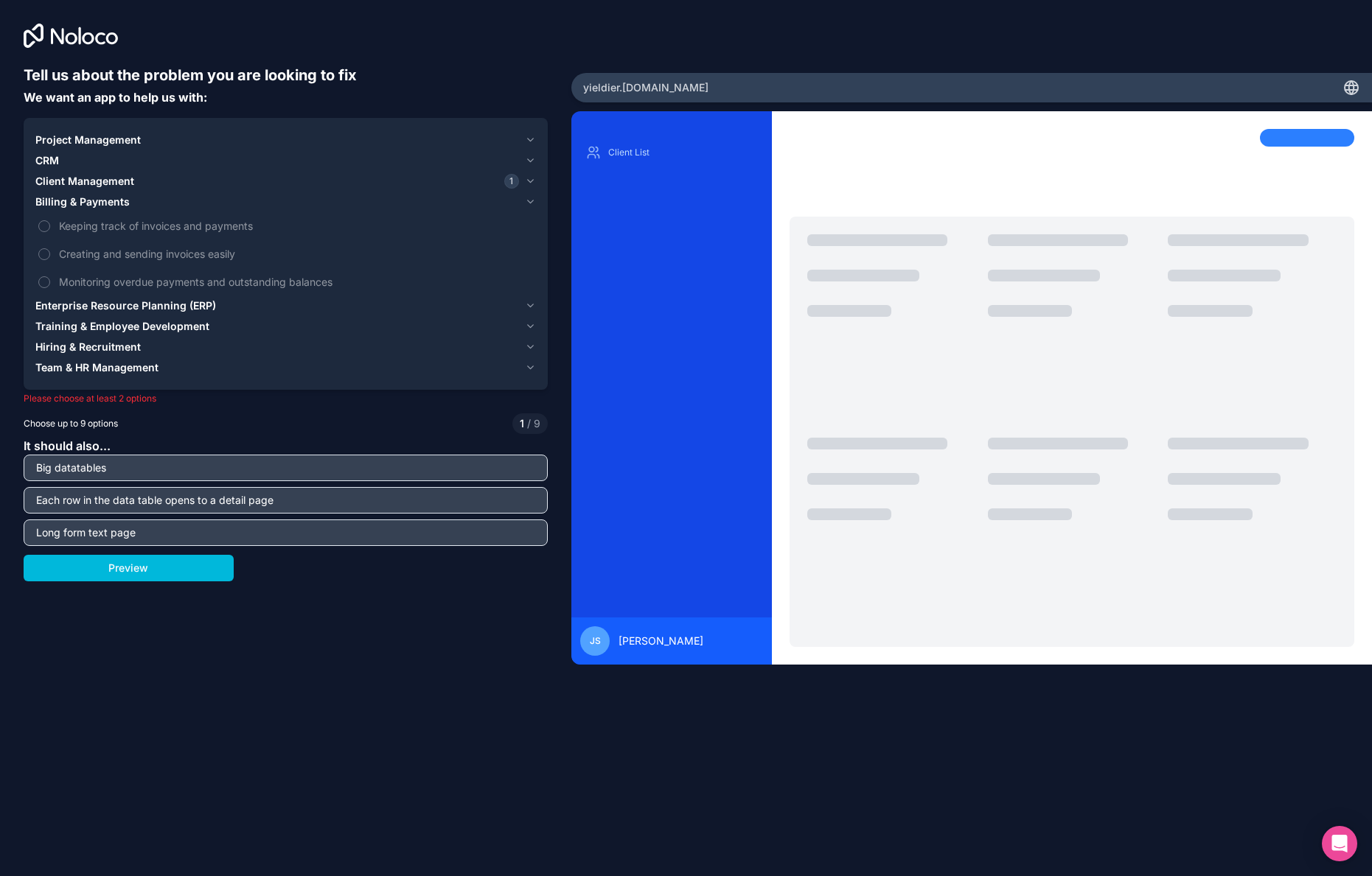
click at [532, 203] on icon "button" at bounding box center [531, 202] width 6 height 3
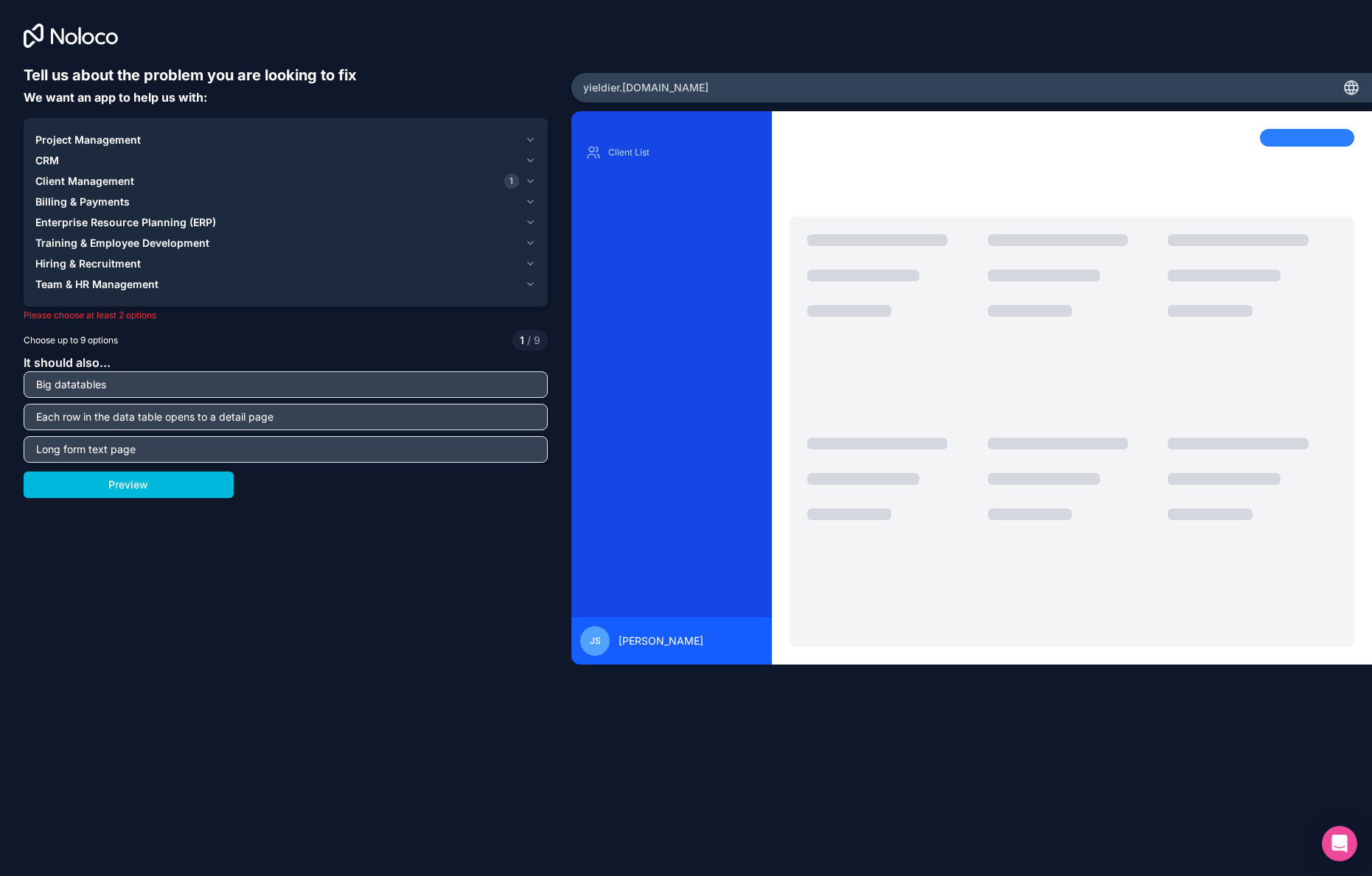
click at [532, 222] on icon "button" at bounding box center [531, 222] width 6 height 3
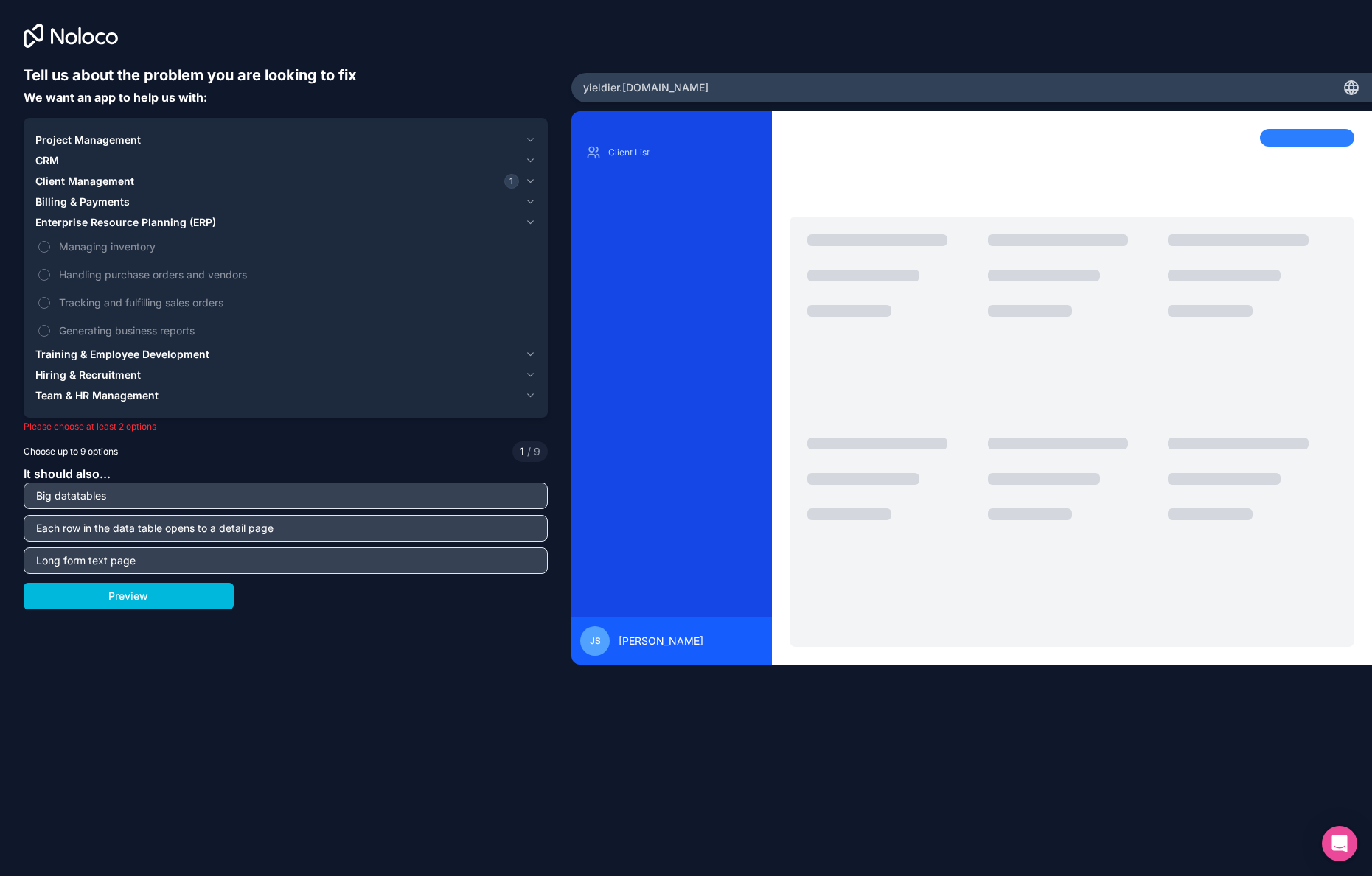
click at [532, 222] on icon "button" at bounding box center [531, 222] width 6 height 3
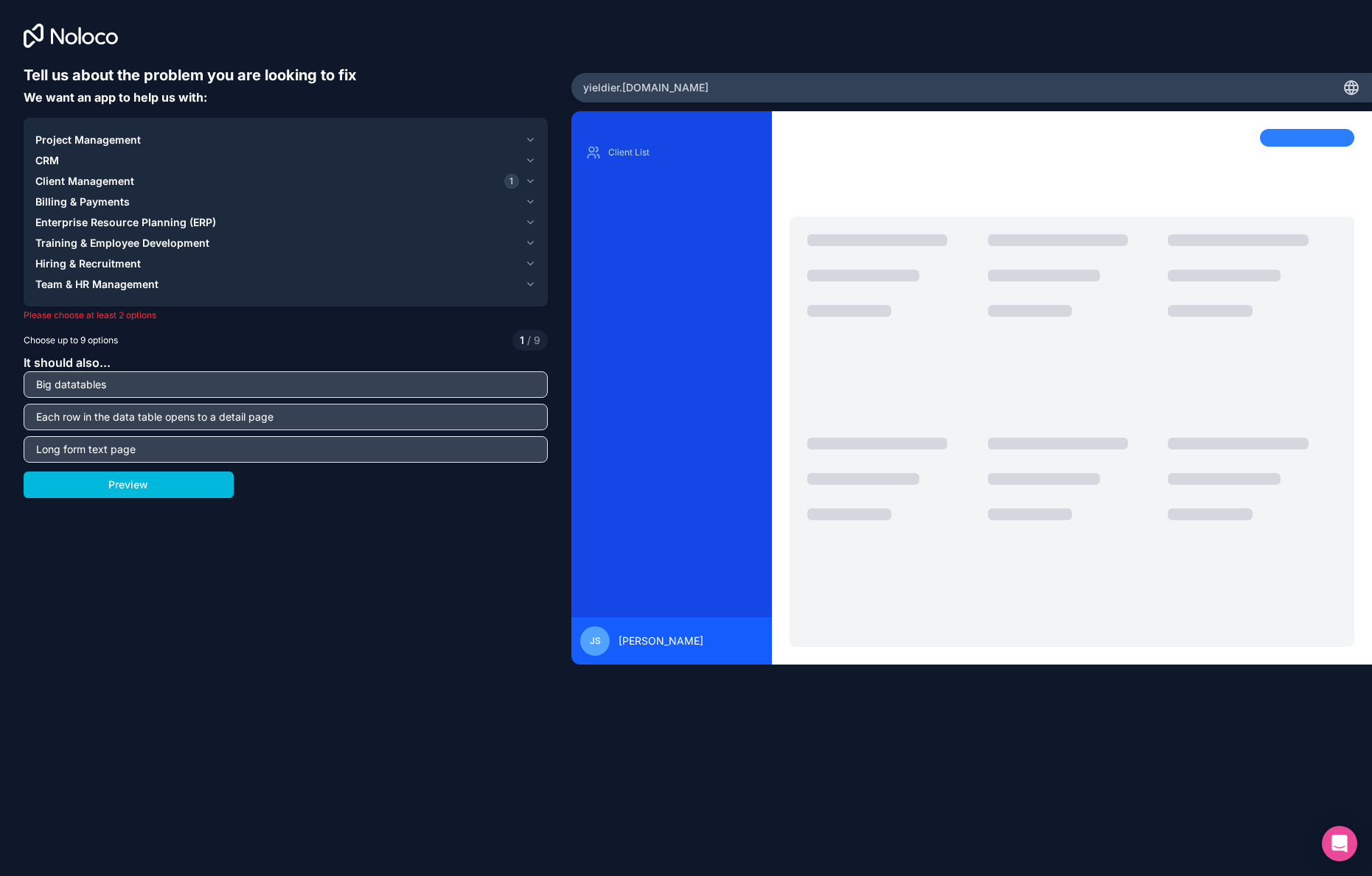
drag, startPoint x: 172, startPoint y: 450, endPoint x: -5, endPoint y: 452, distance: 177.0
click at [0, 452] on html "Tell us about the problem you are looking to fix We want an app to help us with…" at bounding box center [686, 438] width 1372 height 876
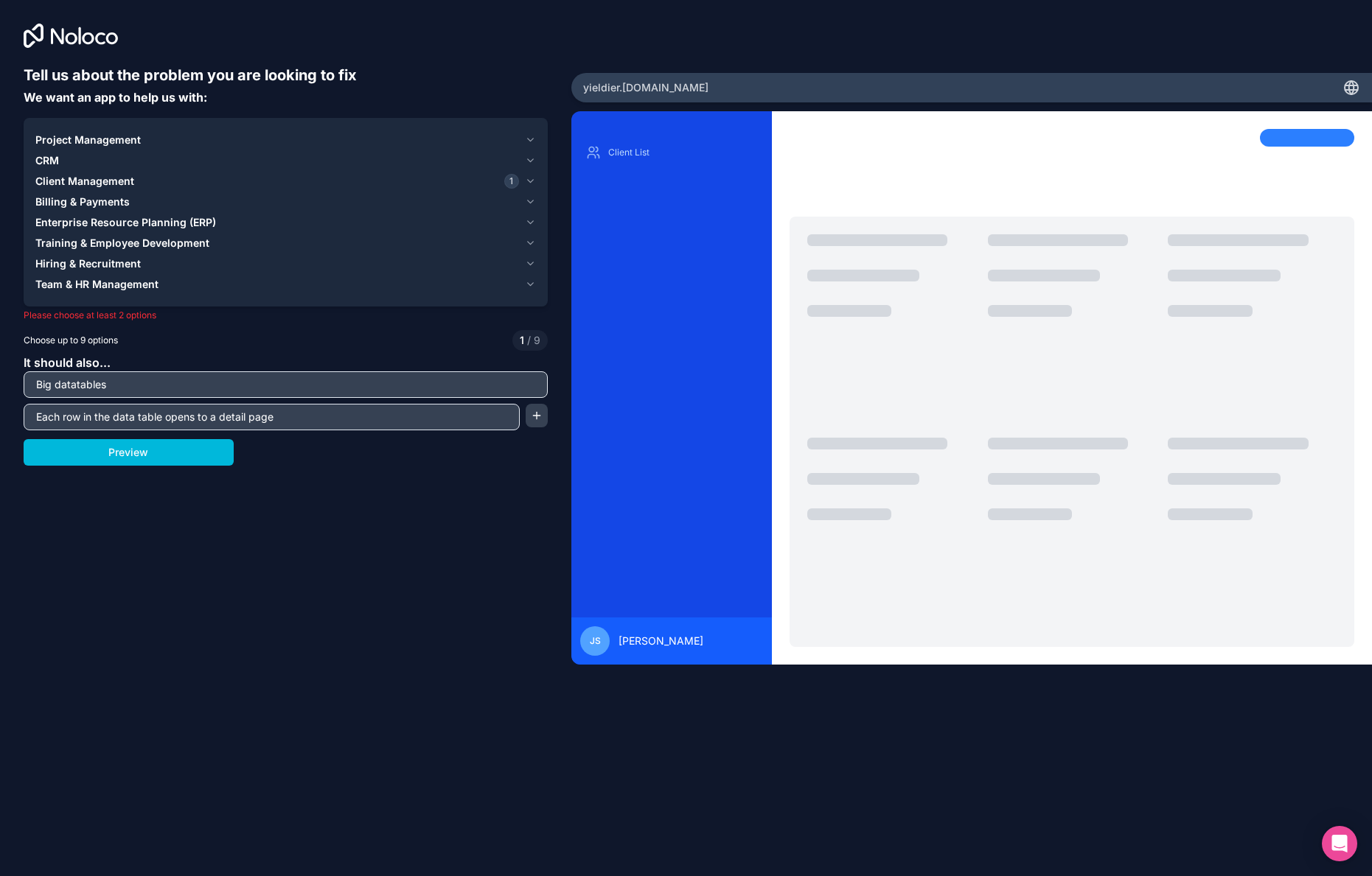
click at [178, 451] on button "Preview" at bounding box center [129, 452] width 210 height 26
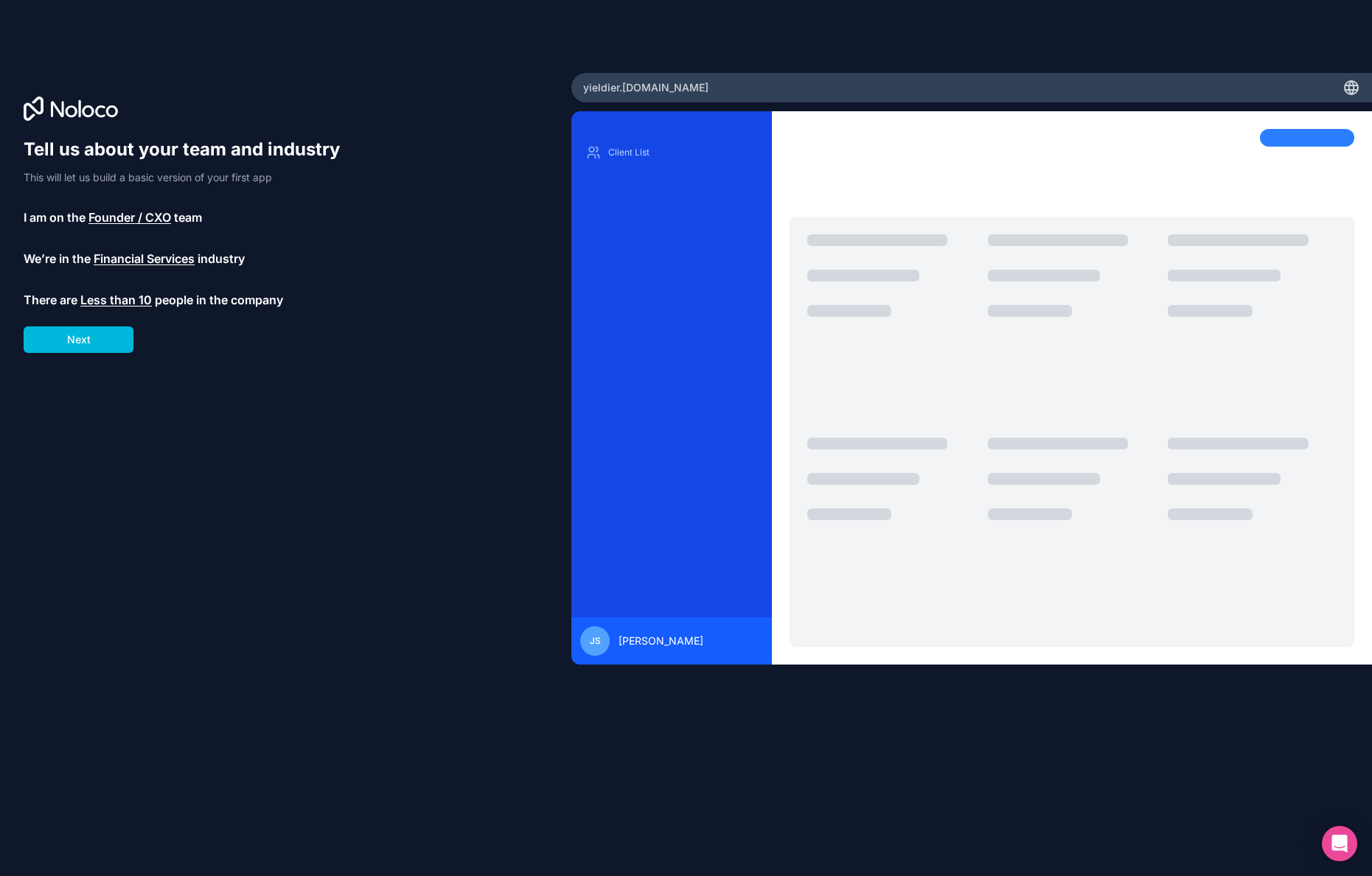
click at [125, 257] on span "Financial Services" at bounding box center [144, 258] width 101 height 18
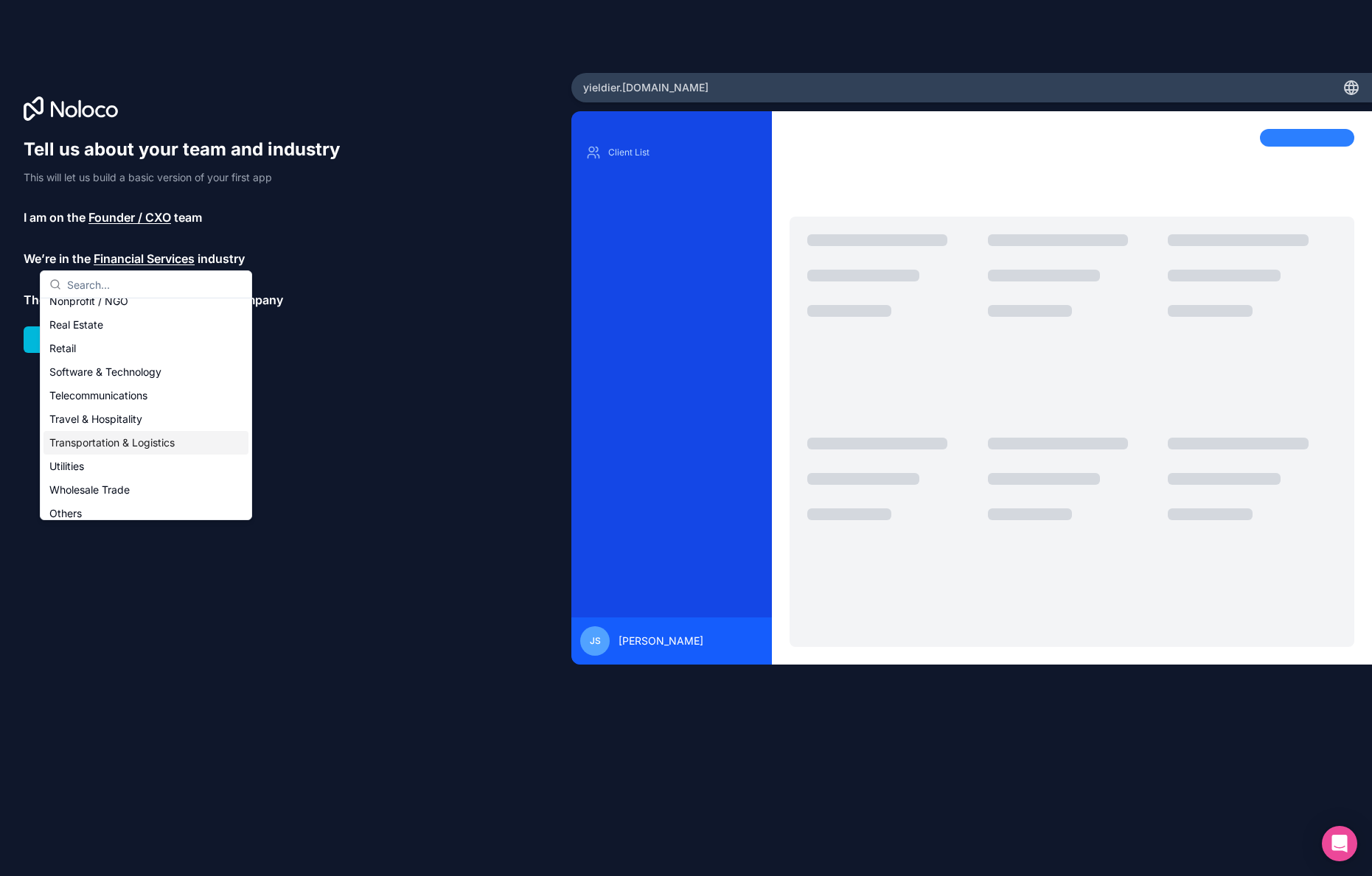
scroll to position [304, 0]
click at [112, 504] on div "Others" at bounding box center [146, 505] width 205 height 24
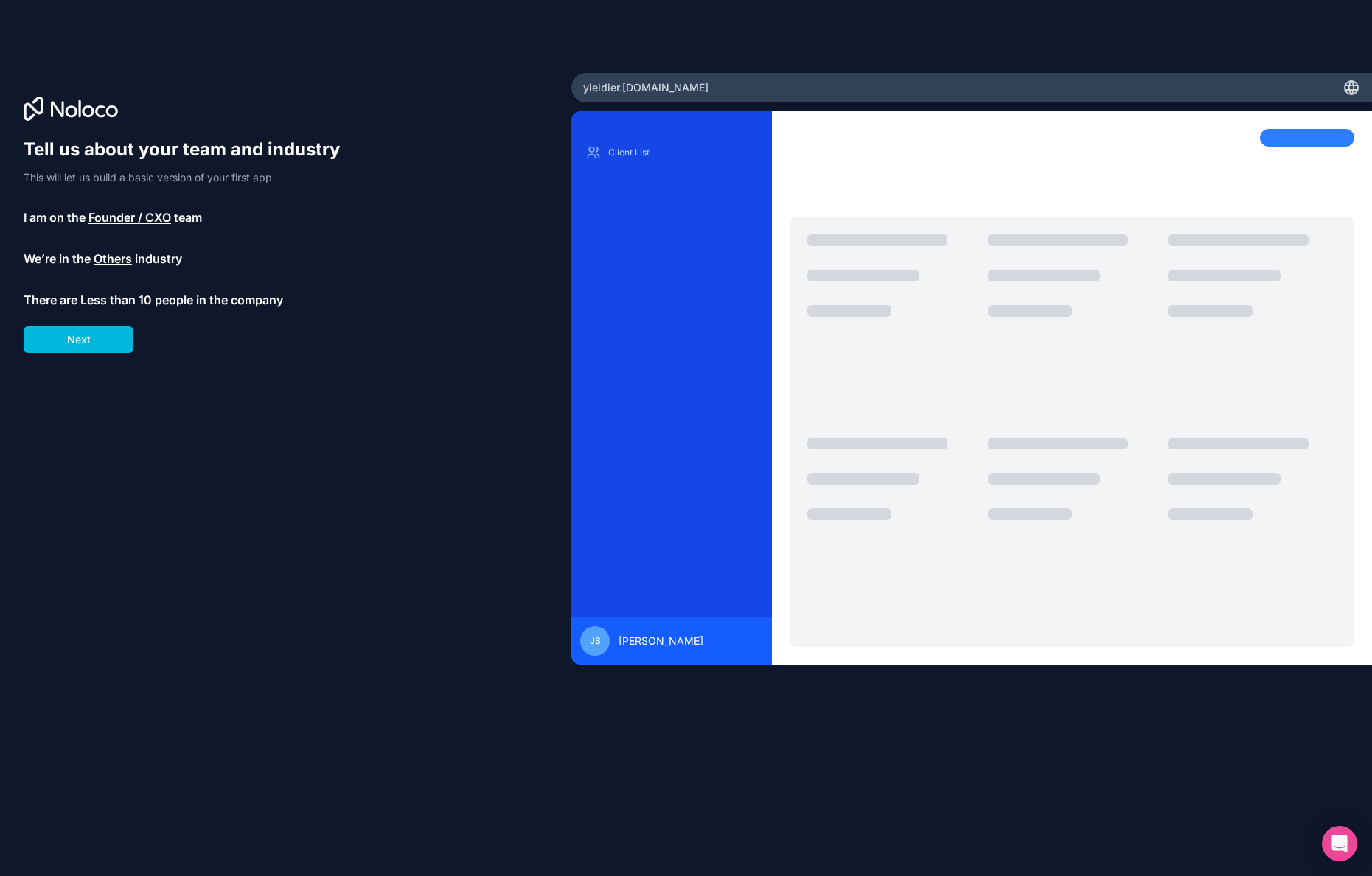
click at [75, 336] on button "Next" at bounding box center [78, 339] width 110 height 26
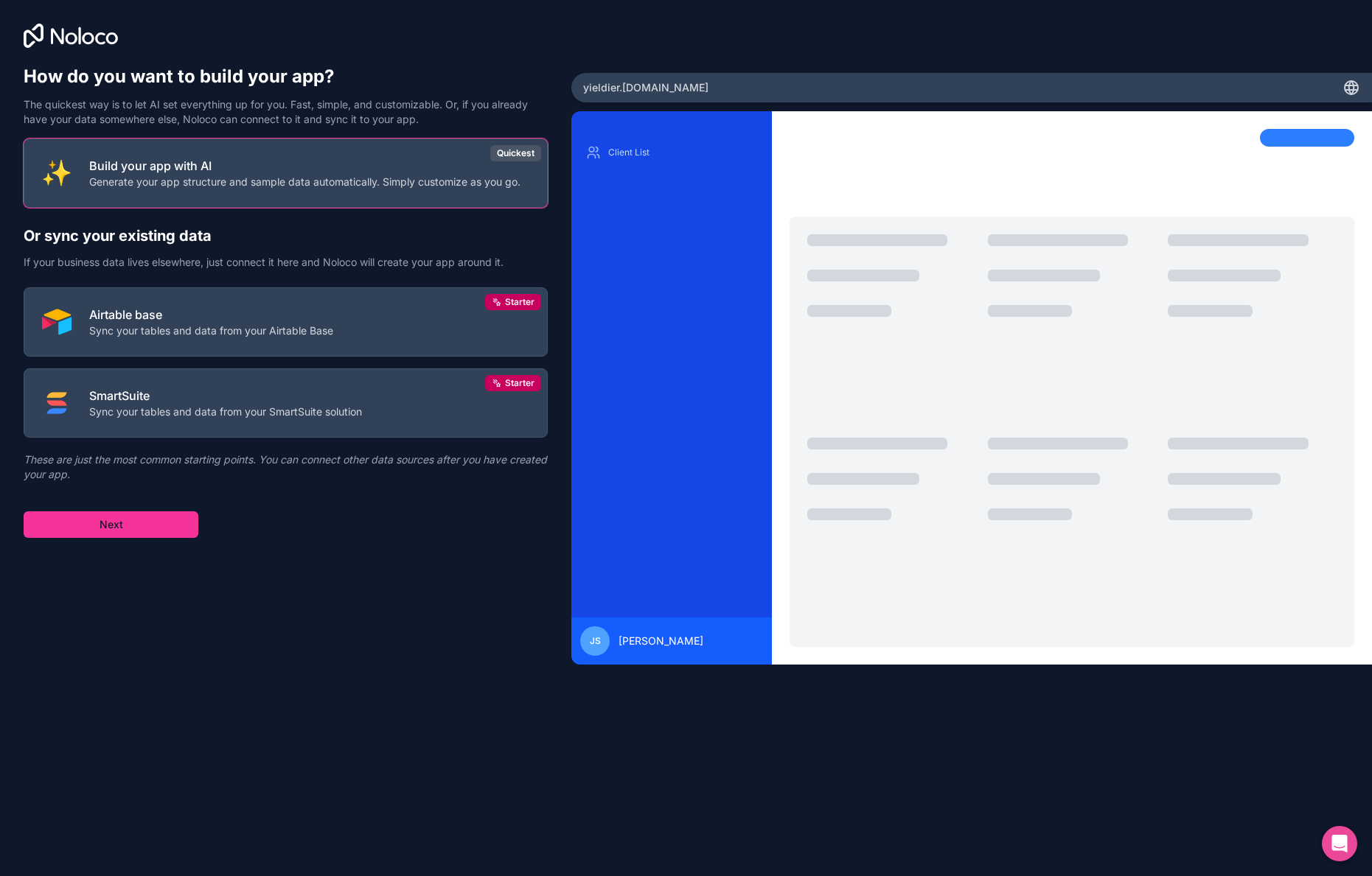
click at [324, 185] on p "Generate your app structure and sample data automatically. Simply customize as …" at bounding box center [305, 182] width 432 height 15
click at [133, 521] on button "Next" at bounding box center [111, 525] width 175 height 26
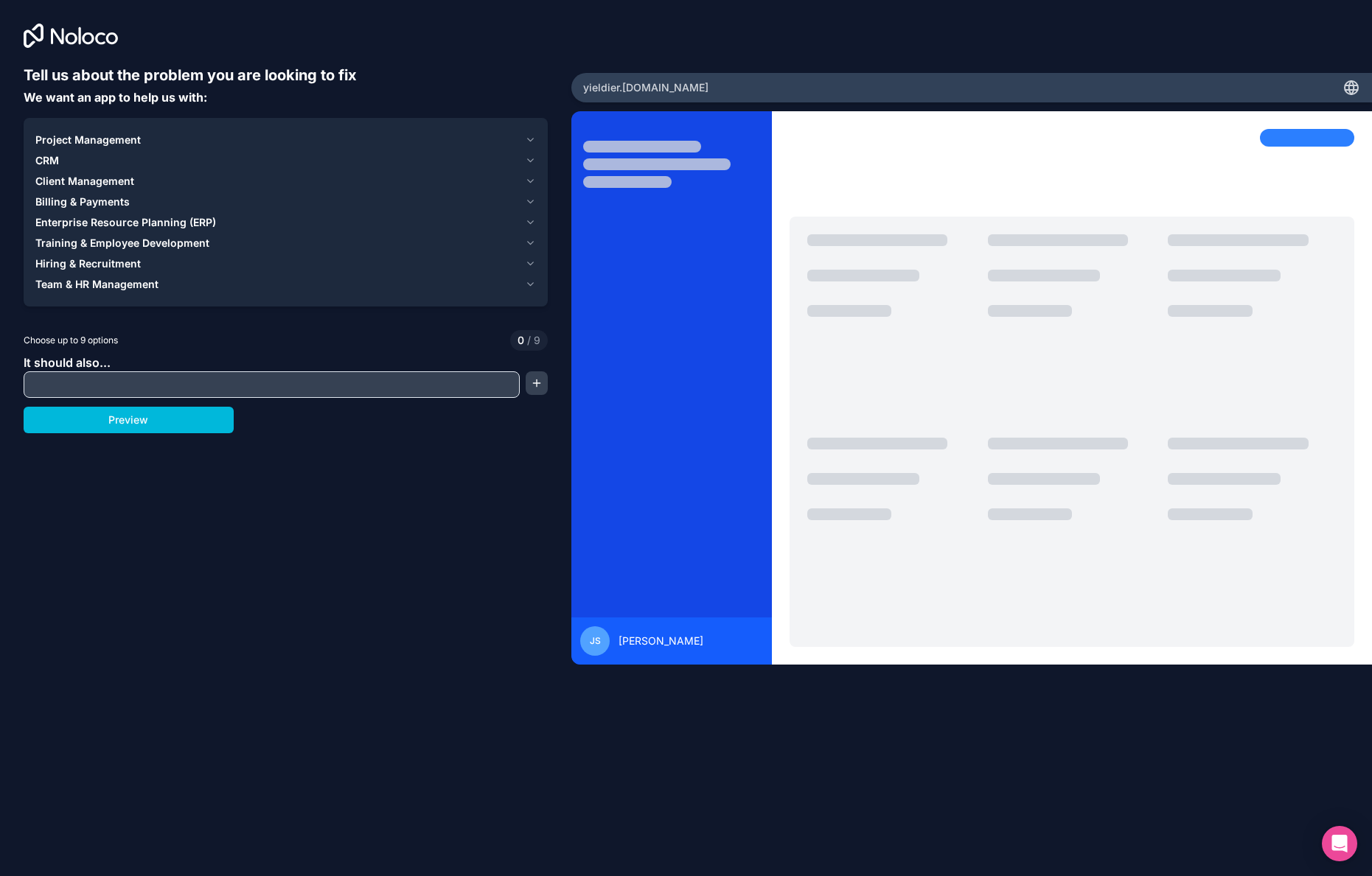
click at [528, 159] on icon "button" at bounding box center [531, 161] width 6 height 3
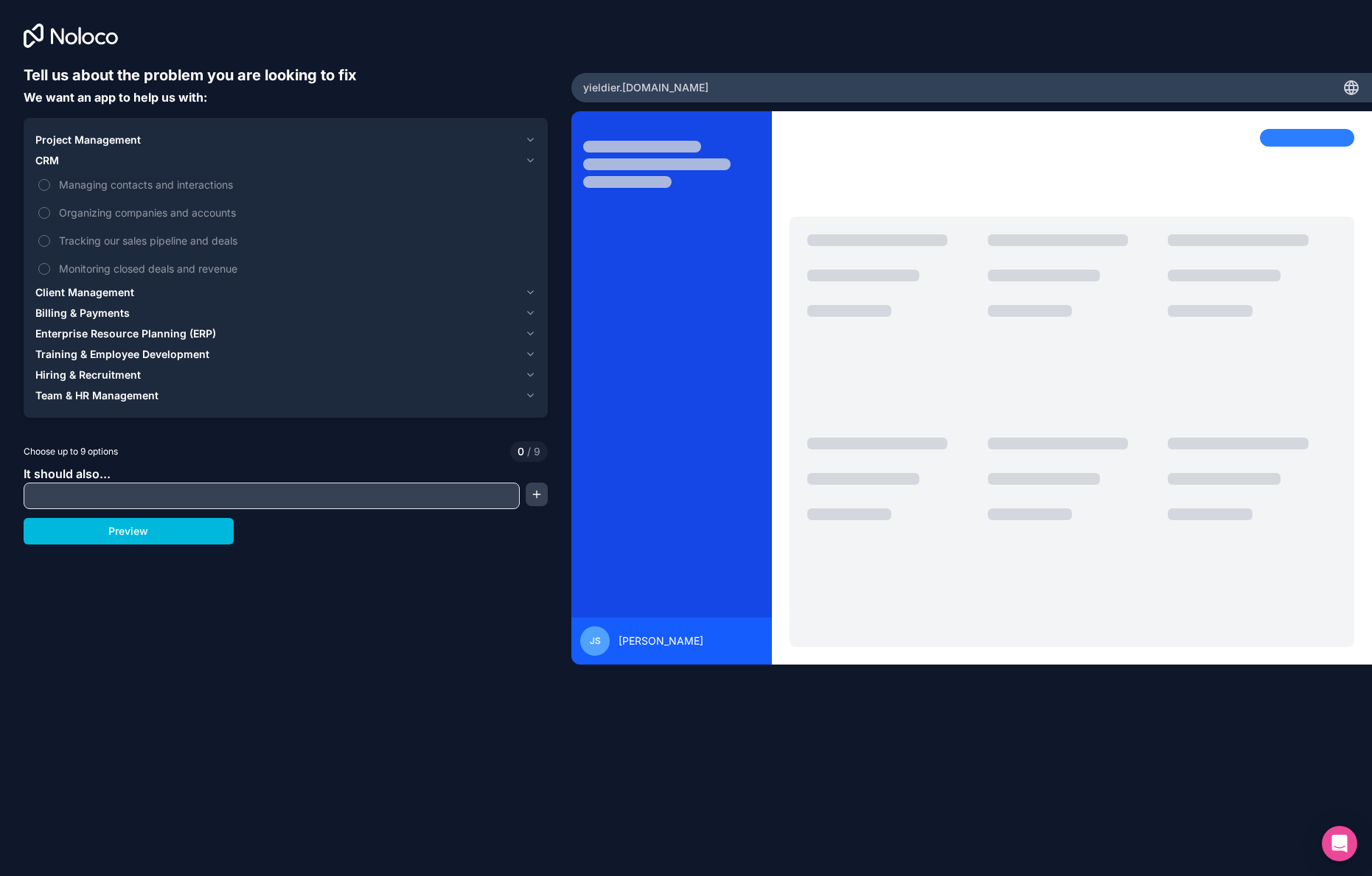
click at [126, 185] on span "Managing contacts and interactions" at bounding box center [296, 185] width 474 height 15
click at [50, 185] on button "Managing contacts and interactions" at bounding box center [44, 185] width 12 height 12
click at [164, 388] on div "Team & HR Management" at bounding box center [277, 395] width 484 height 15
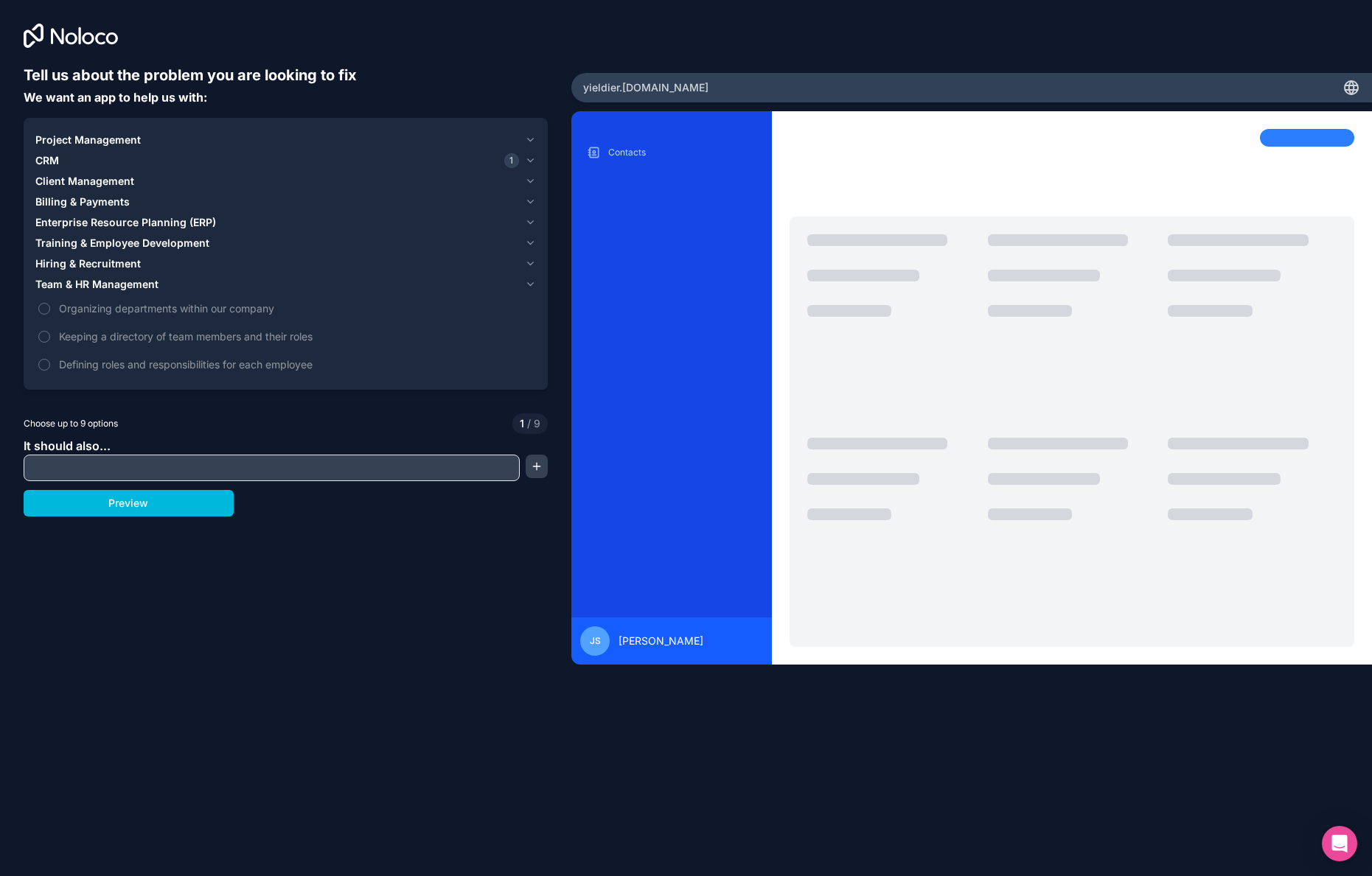
click at [129, 263] on span "Hiring & Recruitment" at bounding box center [88, 263] width 105 height 15
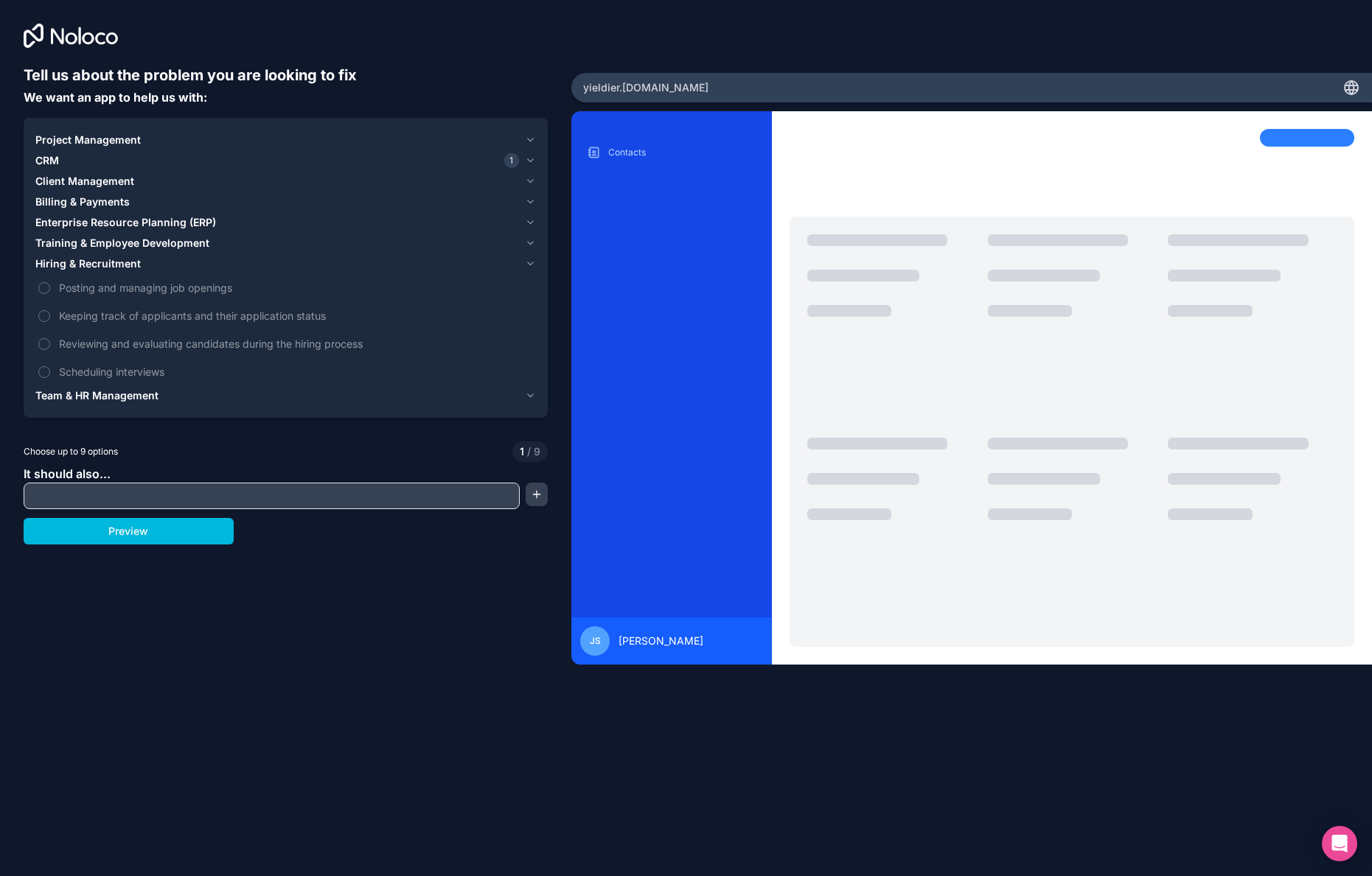
click at [142, 243] on span "Training & Employee Development" at bounding box center [122, 243] width 174 height 15
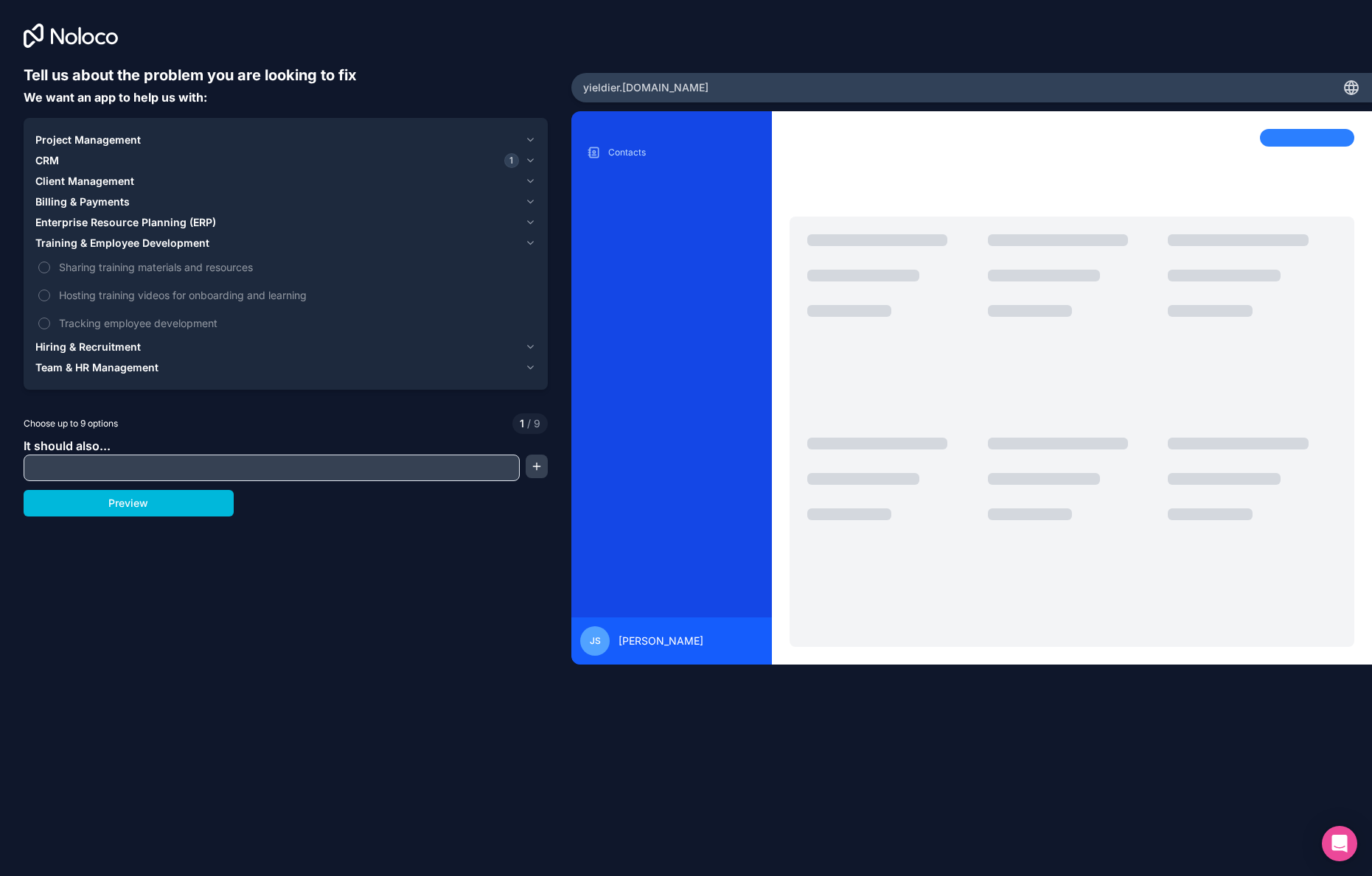
click at [145, 220] on span "Enterprise Resource Planning (ERP)" at bounding box center [125, 222] width 181 height 15
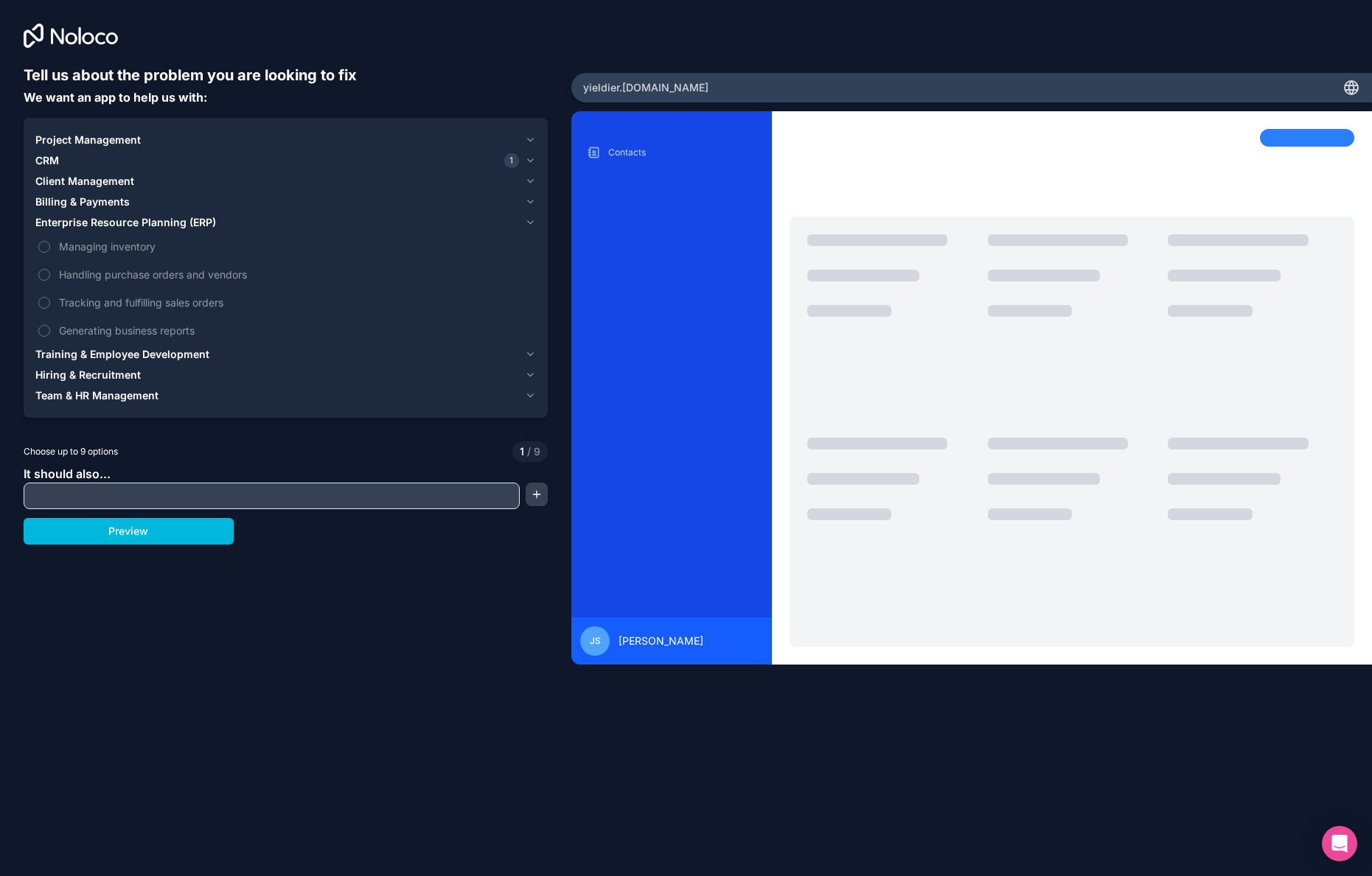
click at [95, 331] on span "Generating business reports" at bounding box center [296, 331] width 474 height 15
click at [50, 331] on button "Generating business reports" at bounding box center [44, 331] width 12 height 12
click at [132, 501] on input "text" at bounding box center [271, 495] width 489 height 21
type input "D"
type input "M"
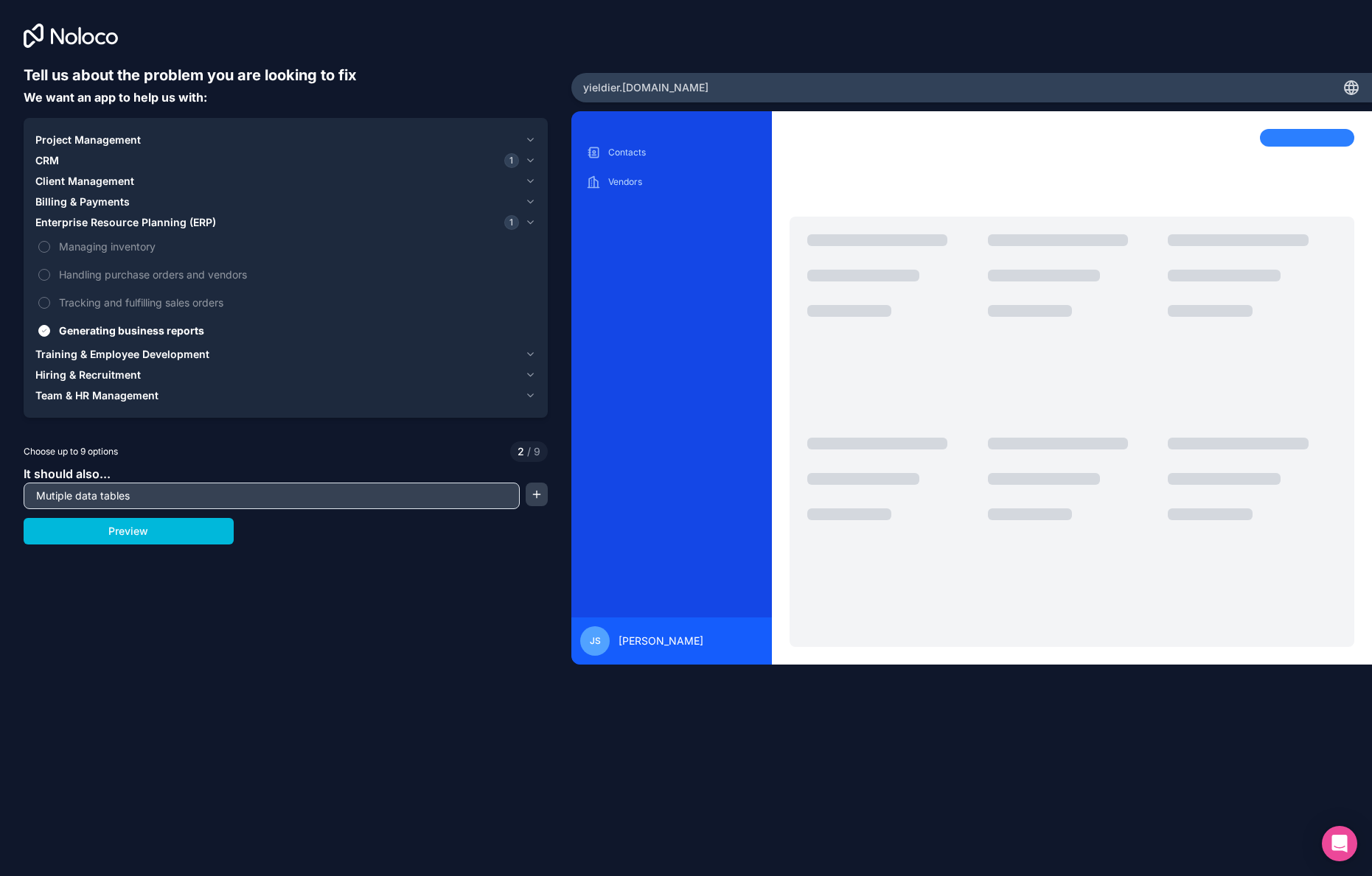
type input "Mutiple data tables"
click at [538, 494] on button "button" at bounding box center [536, 495] width 22 height 24
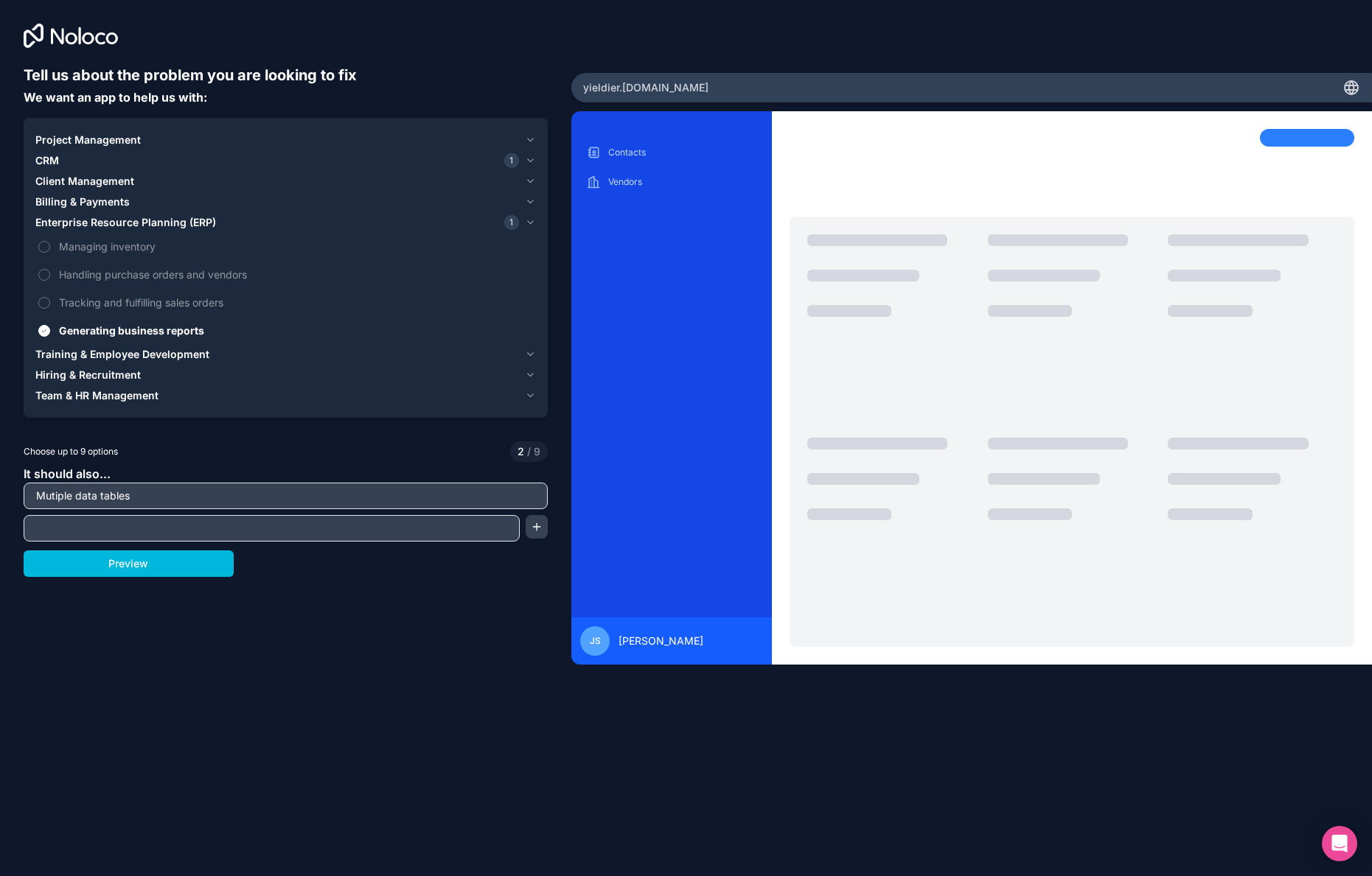
click at [317, 528] on input "text" at bounding box center [271, 528] width 489 height 21
type input "Each row in the data table opens to a detail page"
click at [167, 555] on button "Preview" at bounding box center [129, 564] width 210 height 26
